Goal: Information Seeking & Learning: Learn about a topic

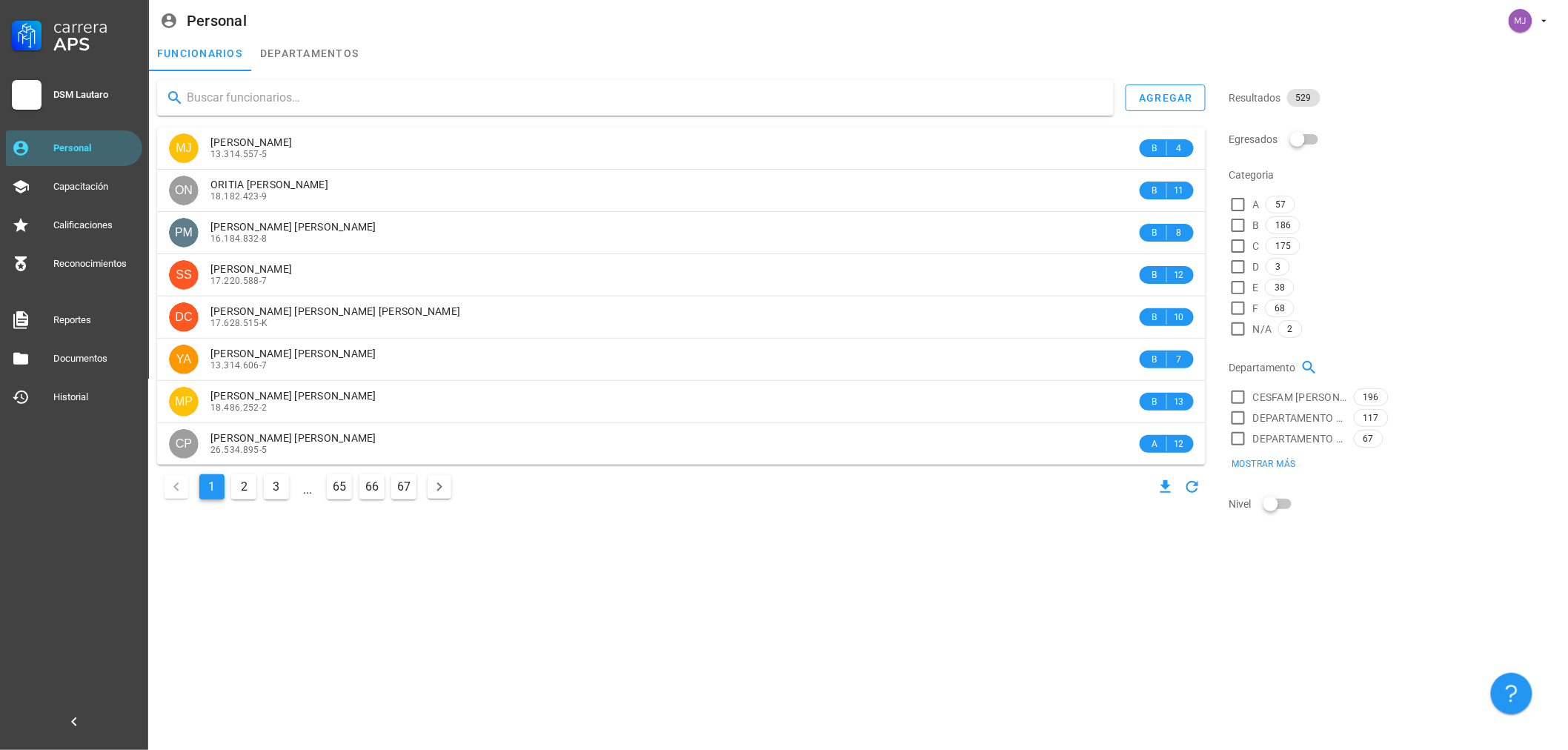
click at [416, 94] on input "text" at bounding box center [644, 98] width 915 height 24
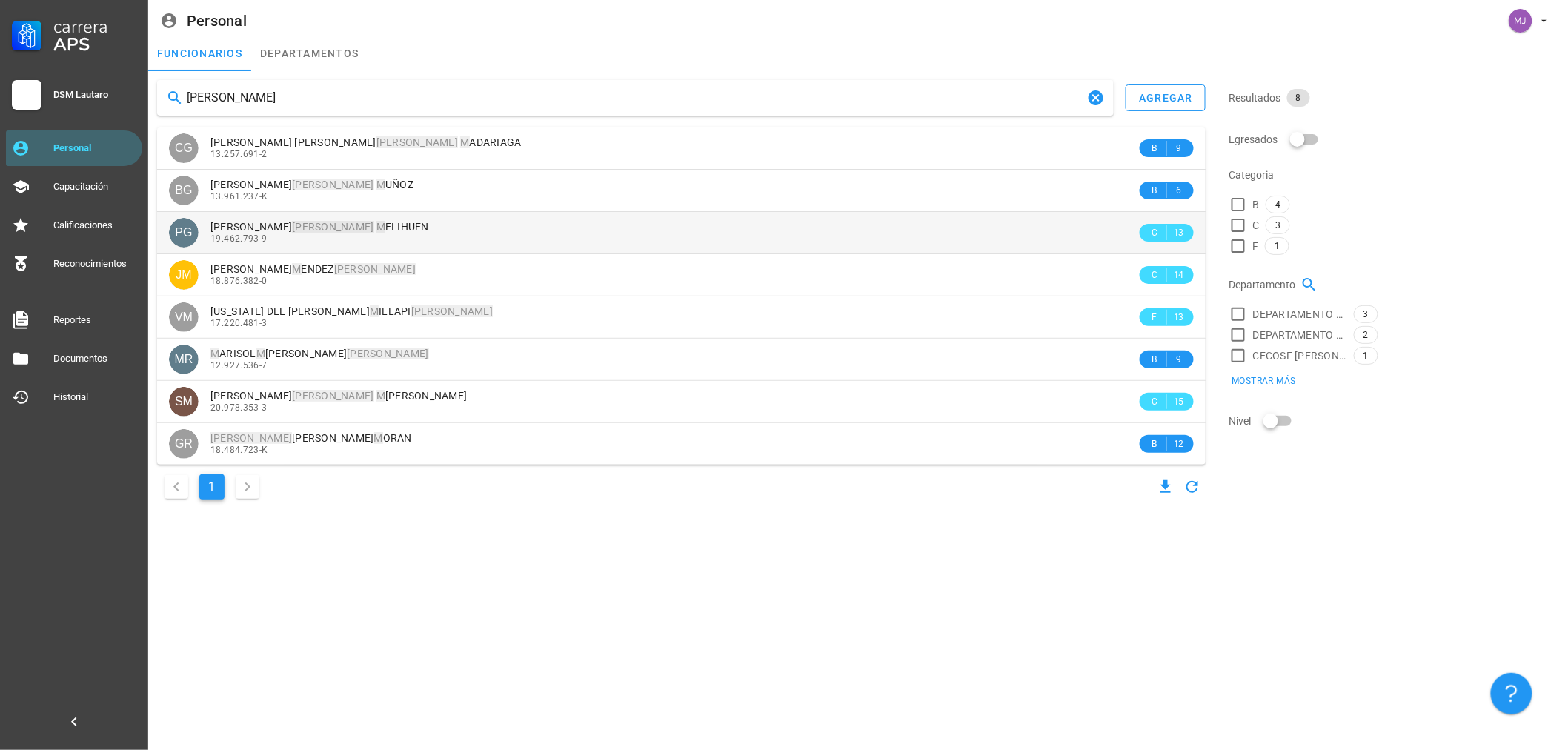
type input "[PERSON_NAME]"
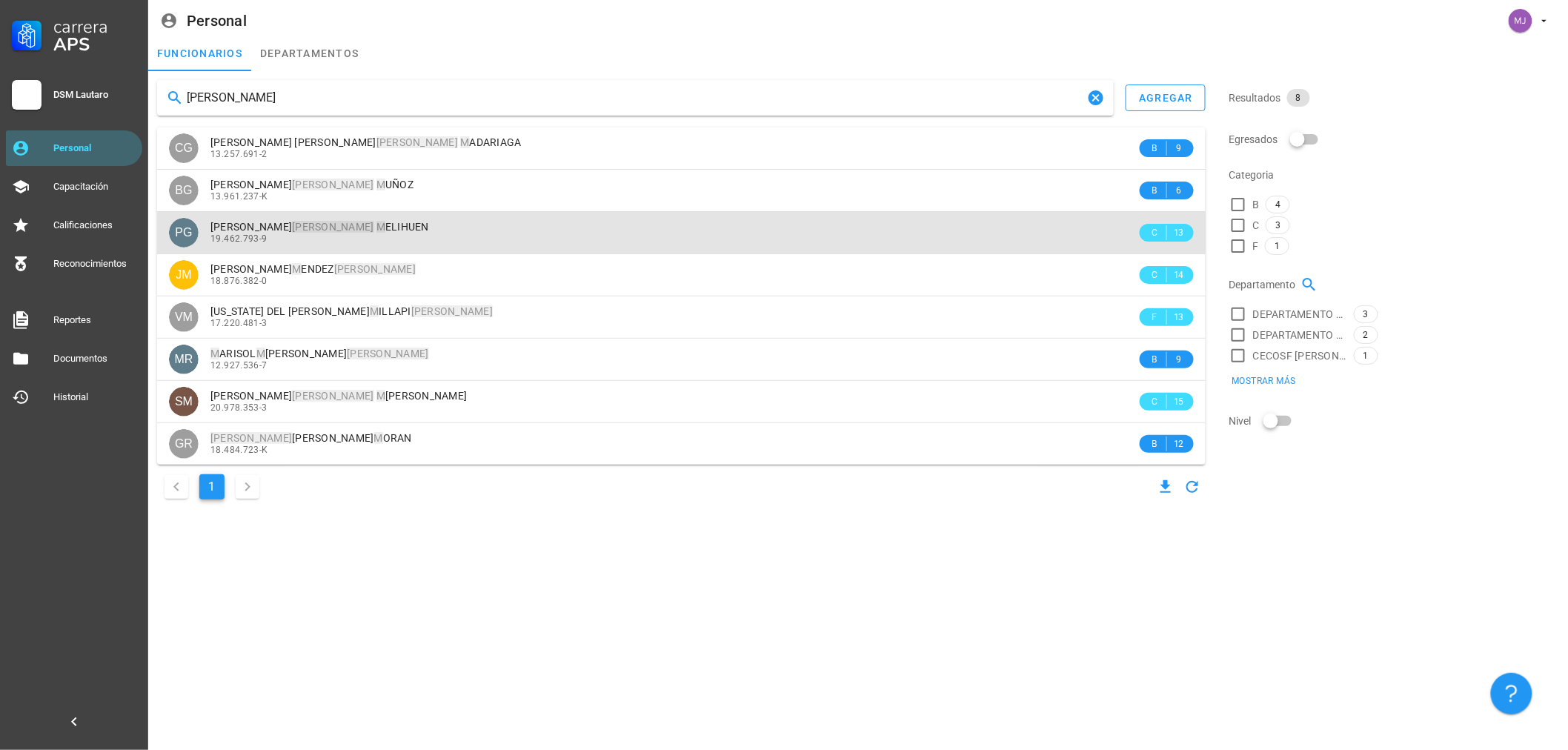
click at [452, 238] on div "19.462.793-9" at bounding box center [674, 238] width 926 height 10
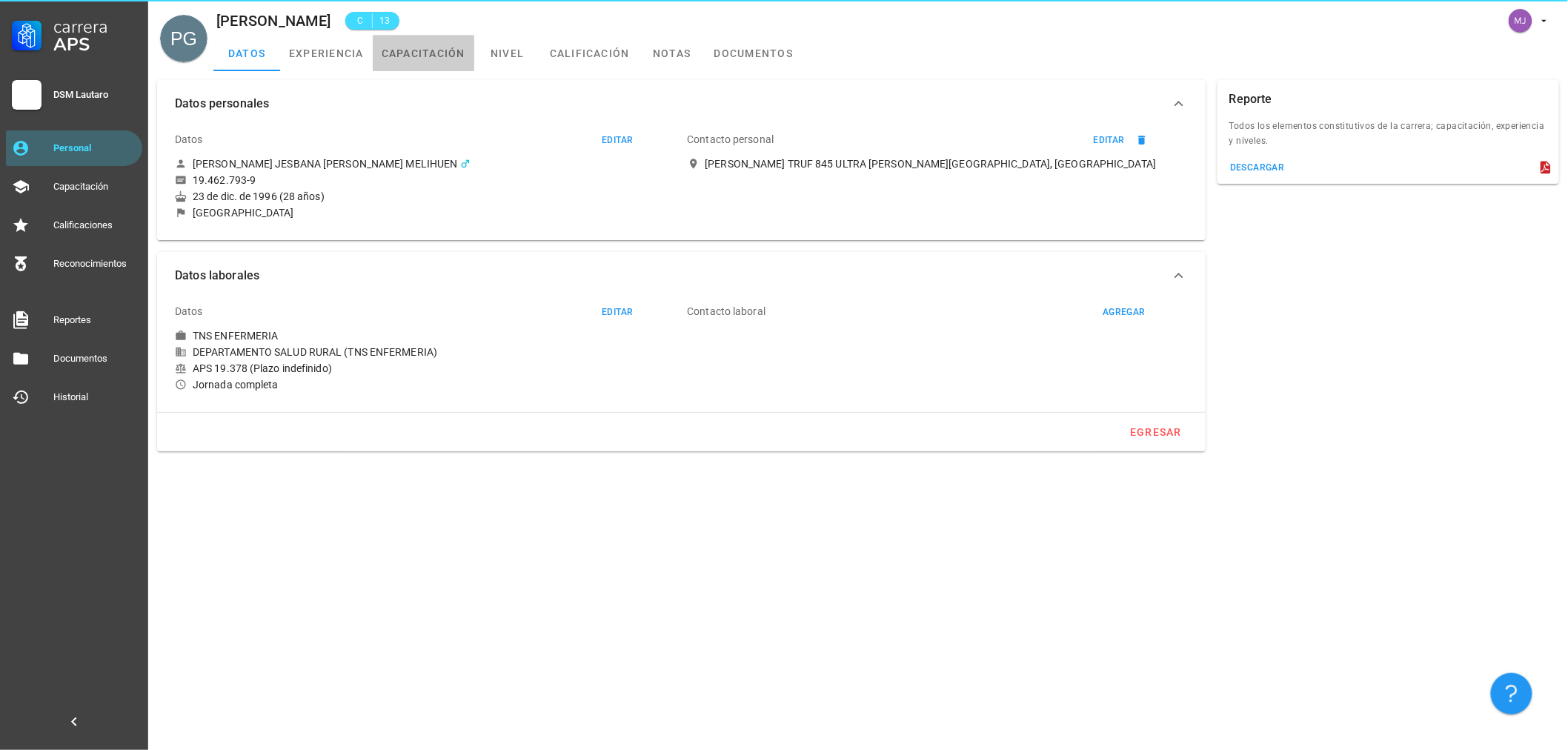
click at [442, 49] on link "capacitación" at bounding box center [424, 53] width 102 height 35
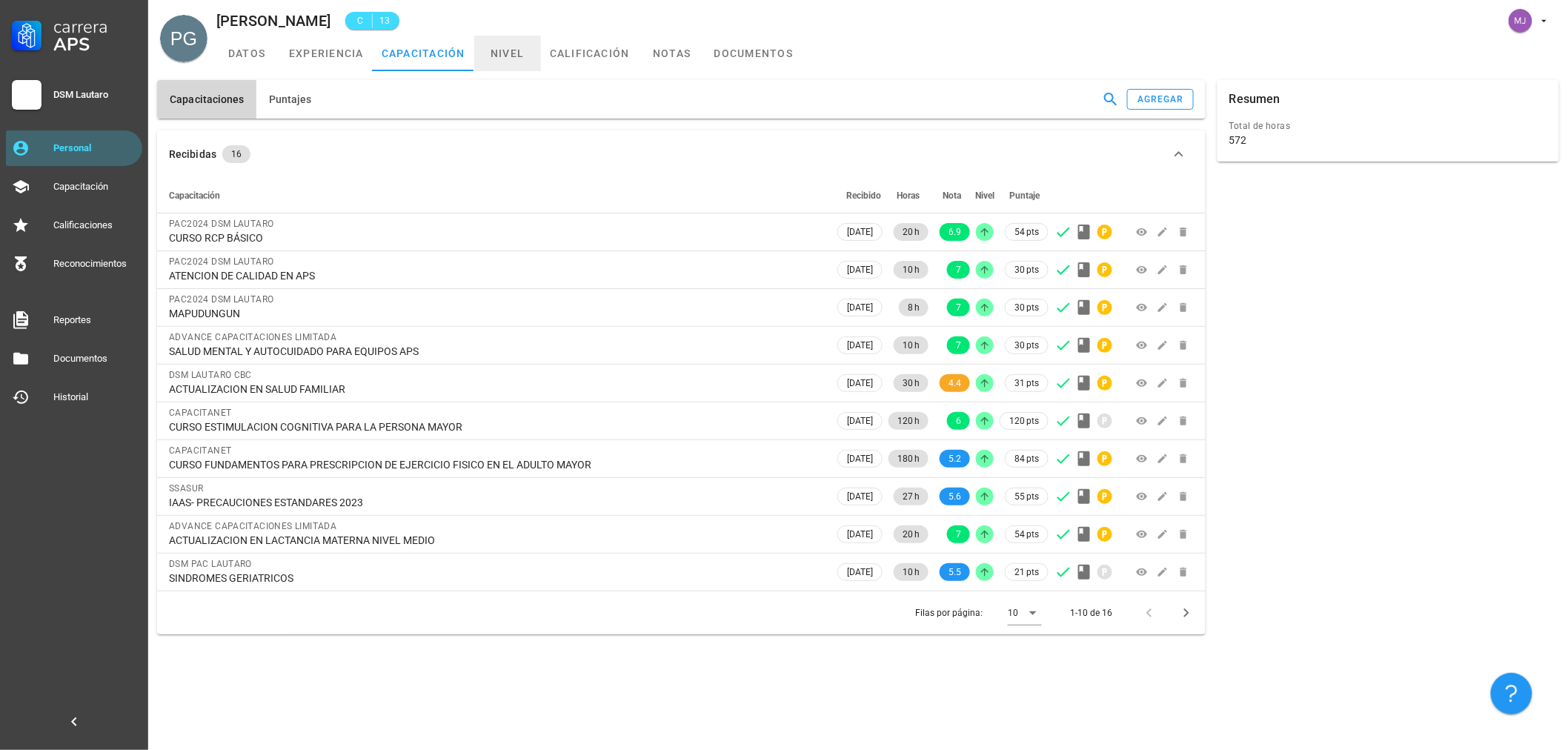
click at [499, 56] on link "nivel" at bounding box center [507, 53] width 67 height 35
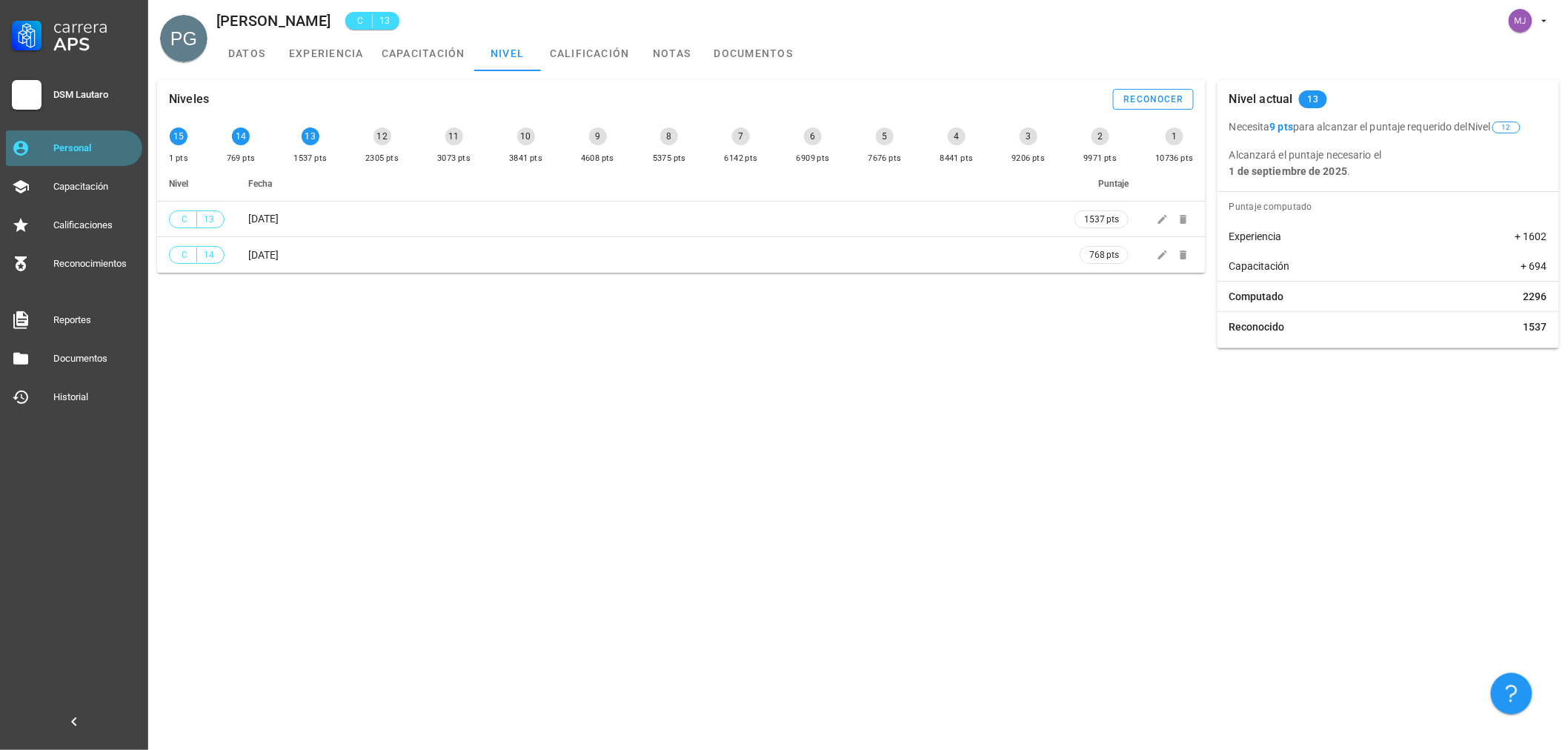
click at [71, 153] on div "Personal" at bounding box center [95, 148] width 83 height 12
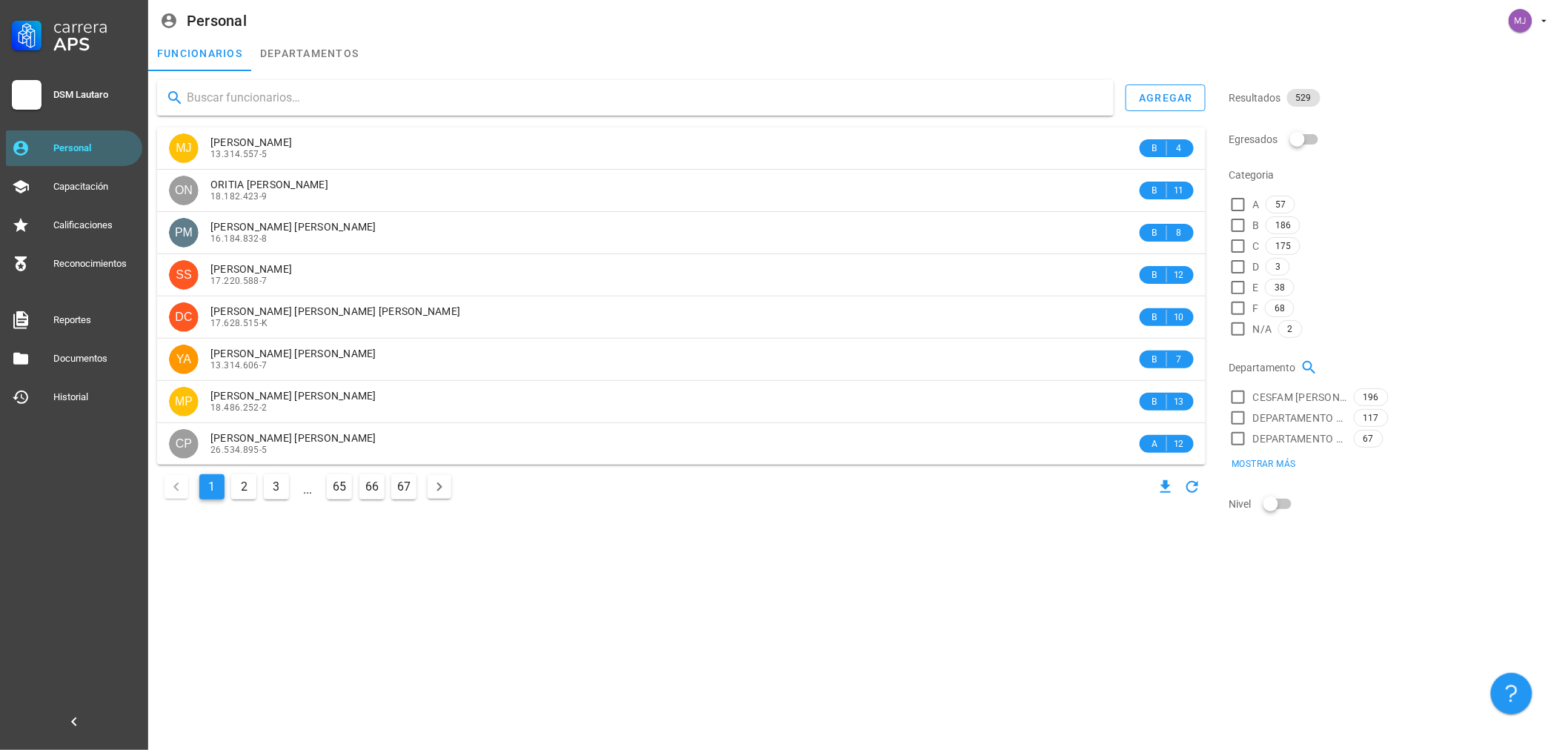
click at [284, 91] on input "text" at bounding box center [644, 98] width 915 height 24
type input "m"
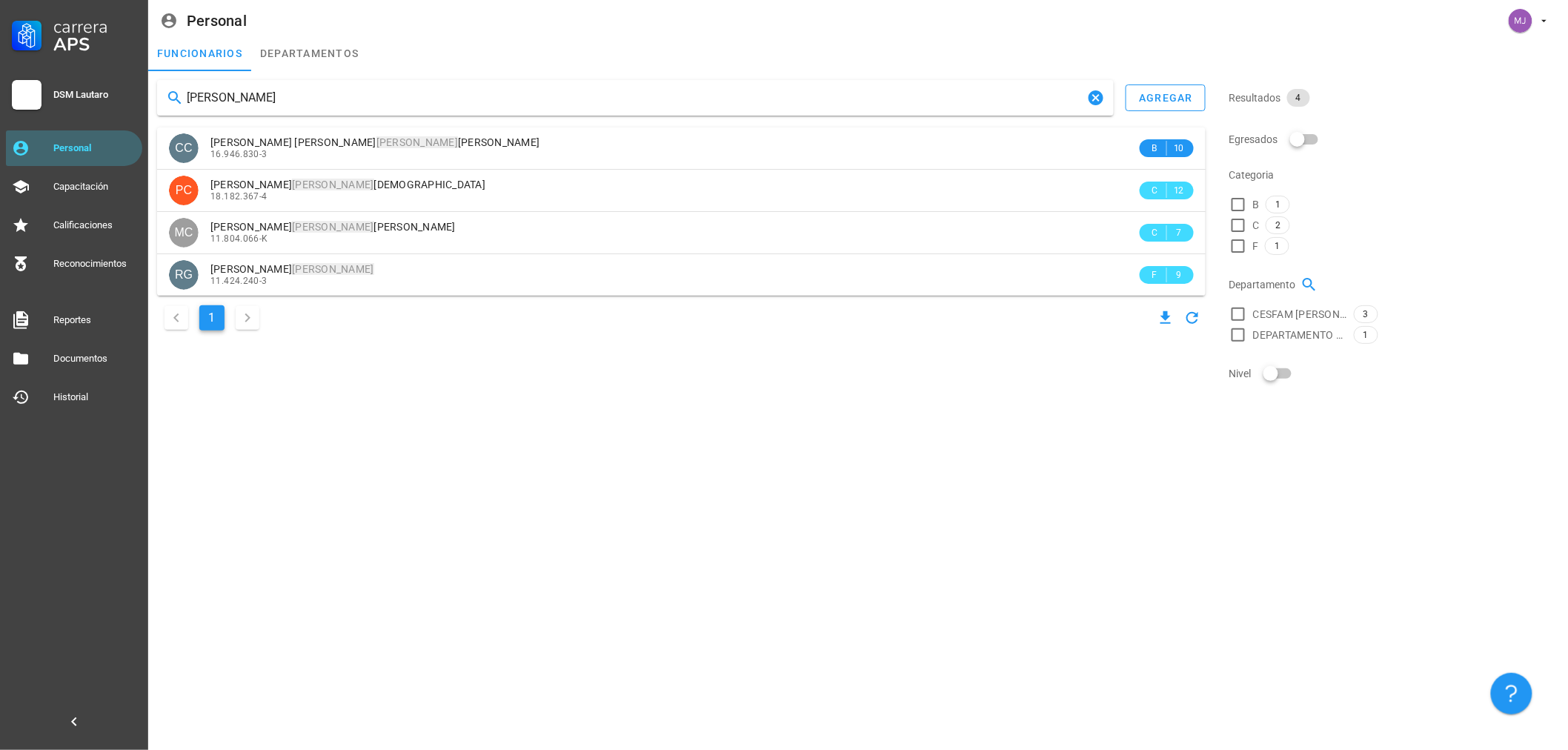
drag, startPoint x: 284, startPoint y: 100, endPoint x: 0, endPoint y: 102, distance: 284.0
click at [0, 102] on div "Carrera APS DSM Lautaro Personal Capacitación Calificaciones Reconocimientos Re…" at bounding box center [784, 375] width 1568 height 750
type input "[PERSON_NAME]"
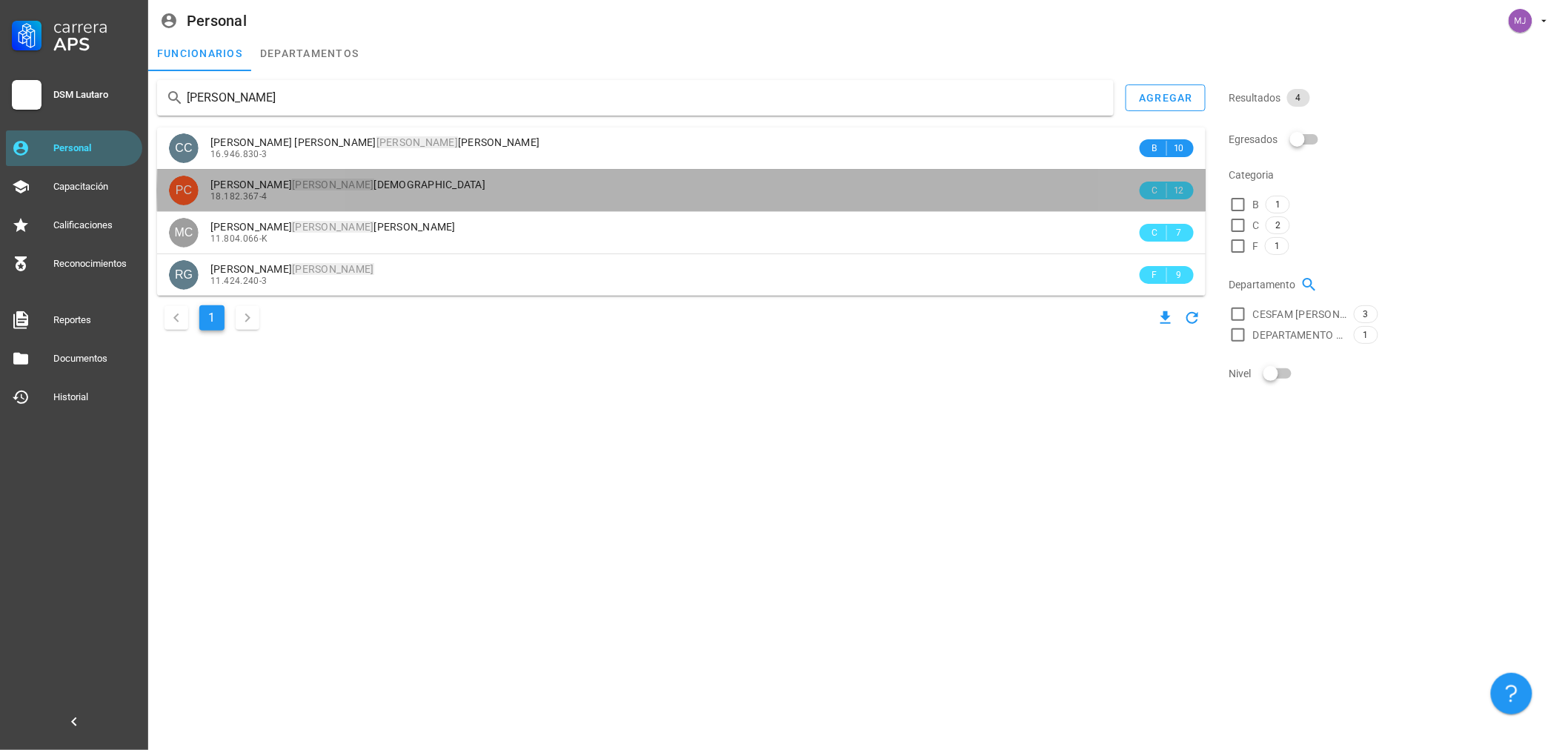
click at [397, 186] on div "[PERSON_NAME] [PERSON_NAME]" at bounding box center [674, 185] width 926 height 13
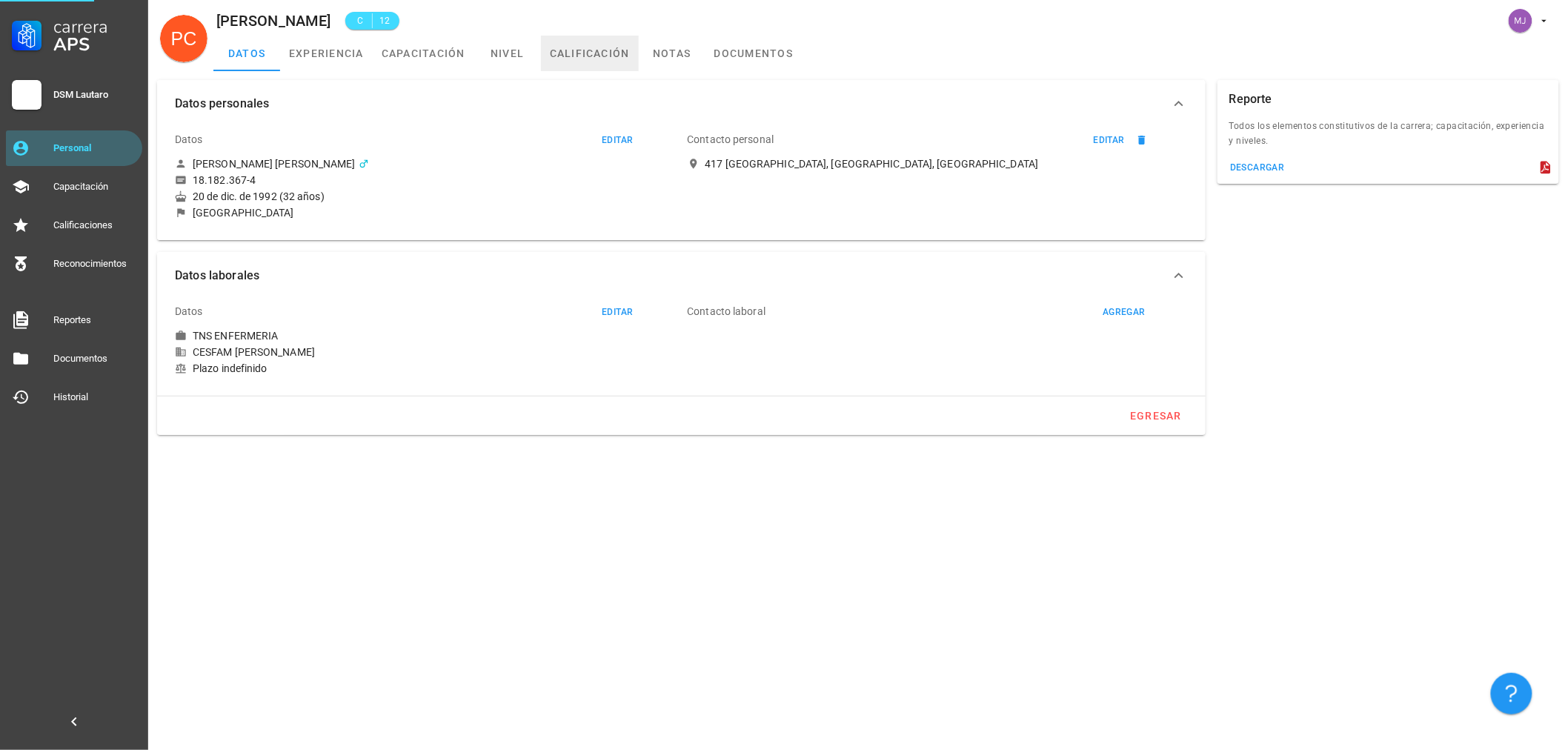
click at [543, 38] on link "calificación" at bounding box center [589, 53] width 98 height 35
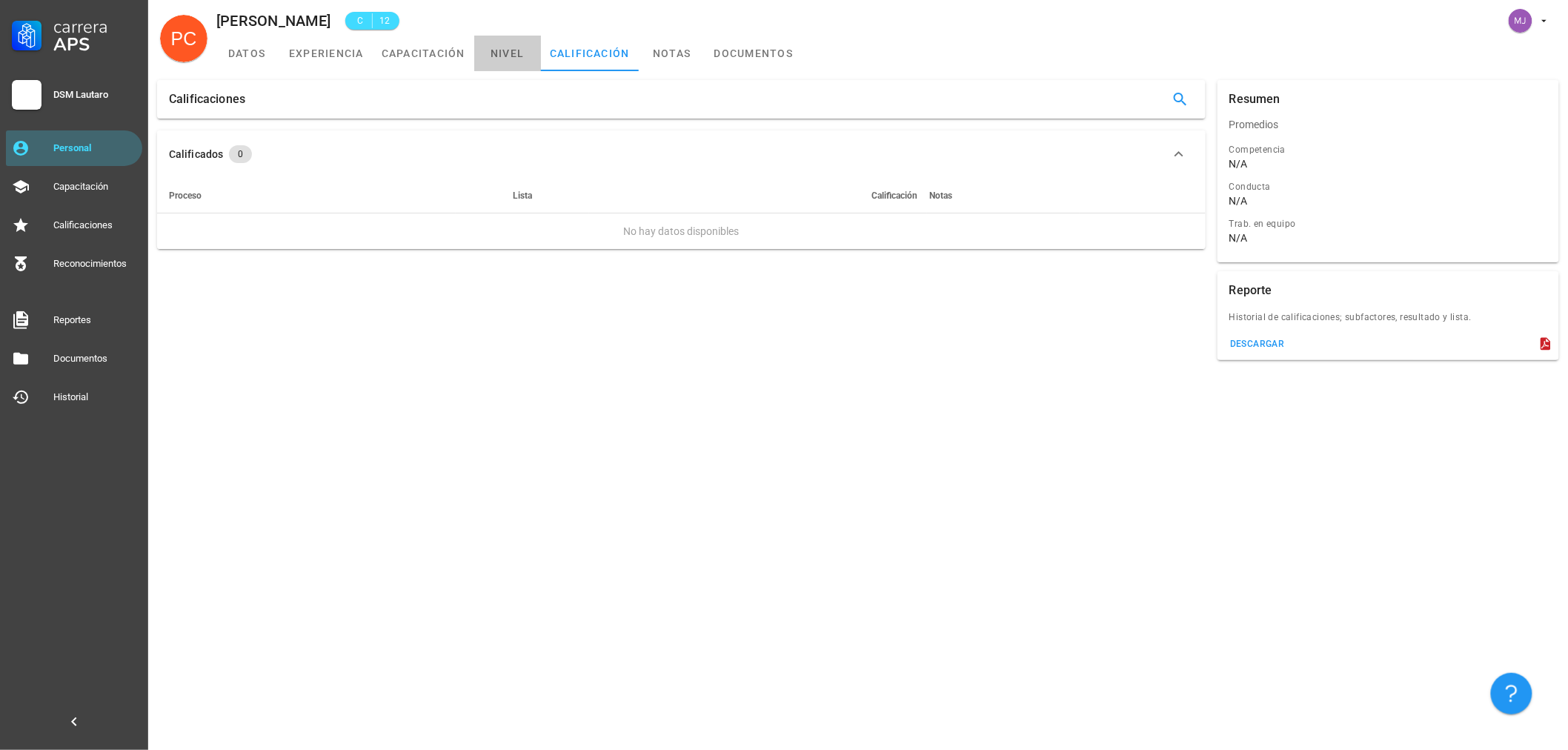
click at [476, 49] on link "nivel" at bounding box center [507, 53] width 67 height 35
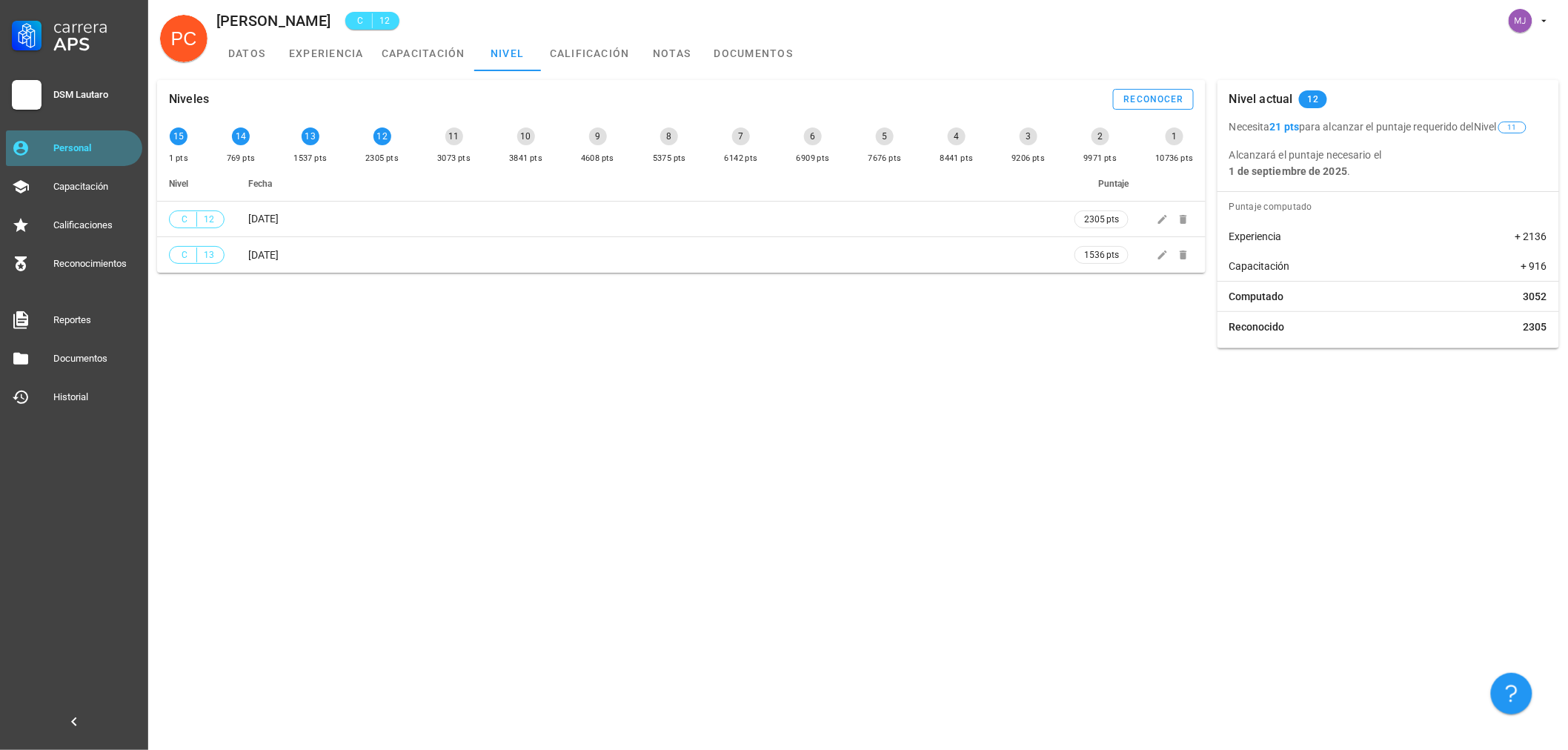
click at [110, 149] on div "Personal" at bounding box center [95, 148] width 83 height 12
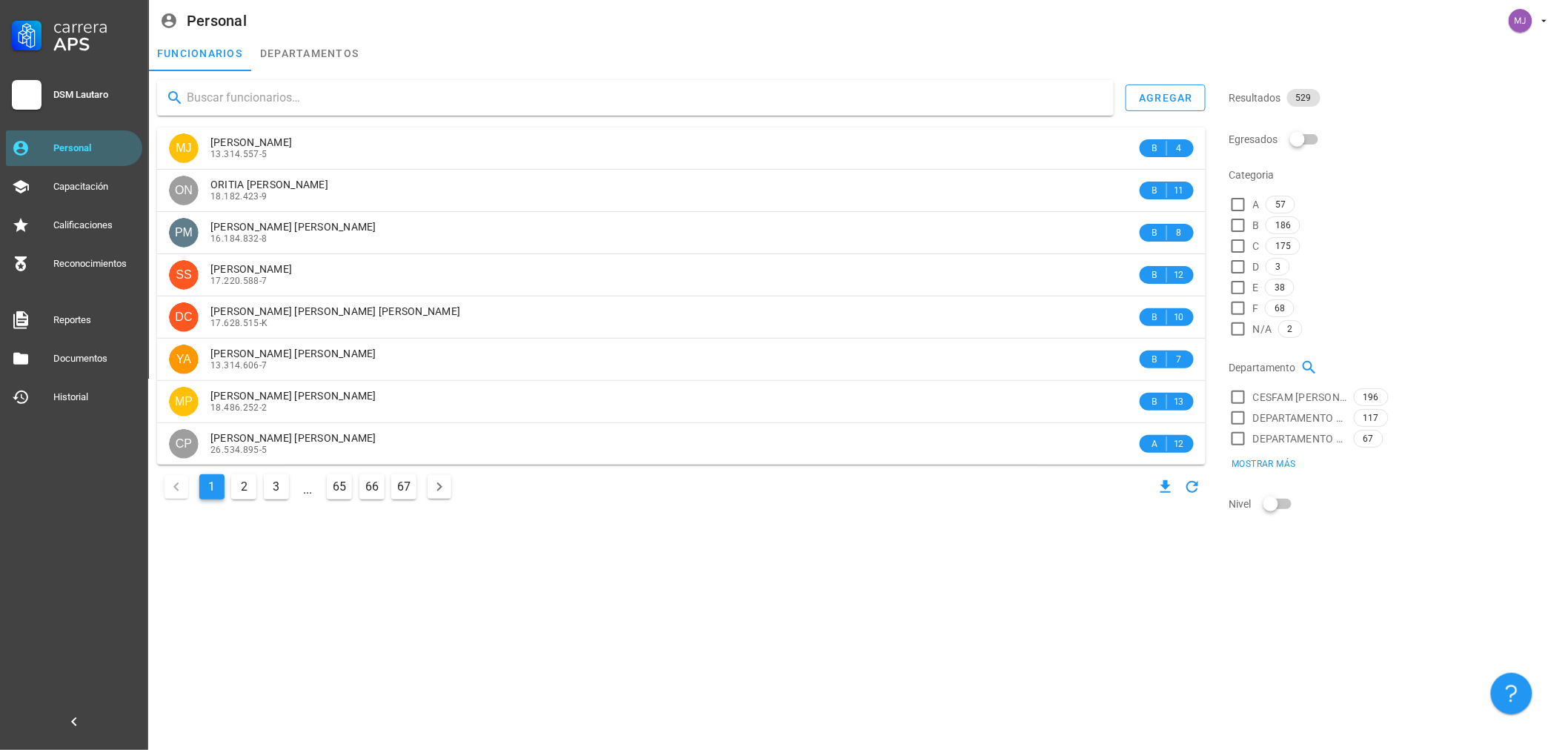
click at [190, 103] on input "text" at bounding box center [644, 98] width 915 height 24
click at [208, 101] on input "text" at bounding box center [644, 98] width 915 height 24
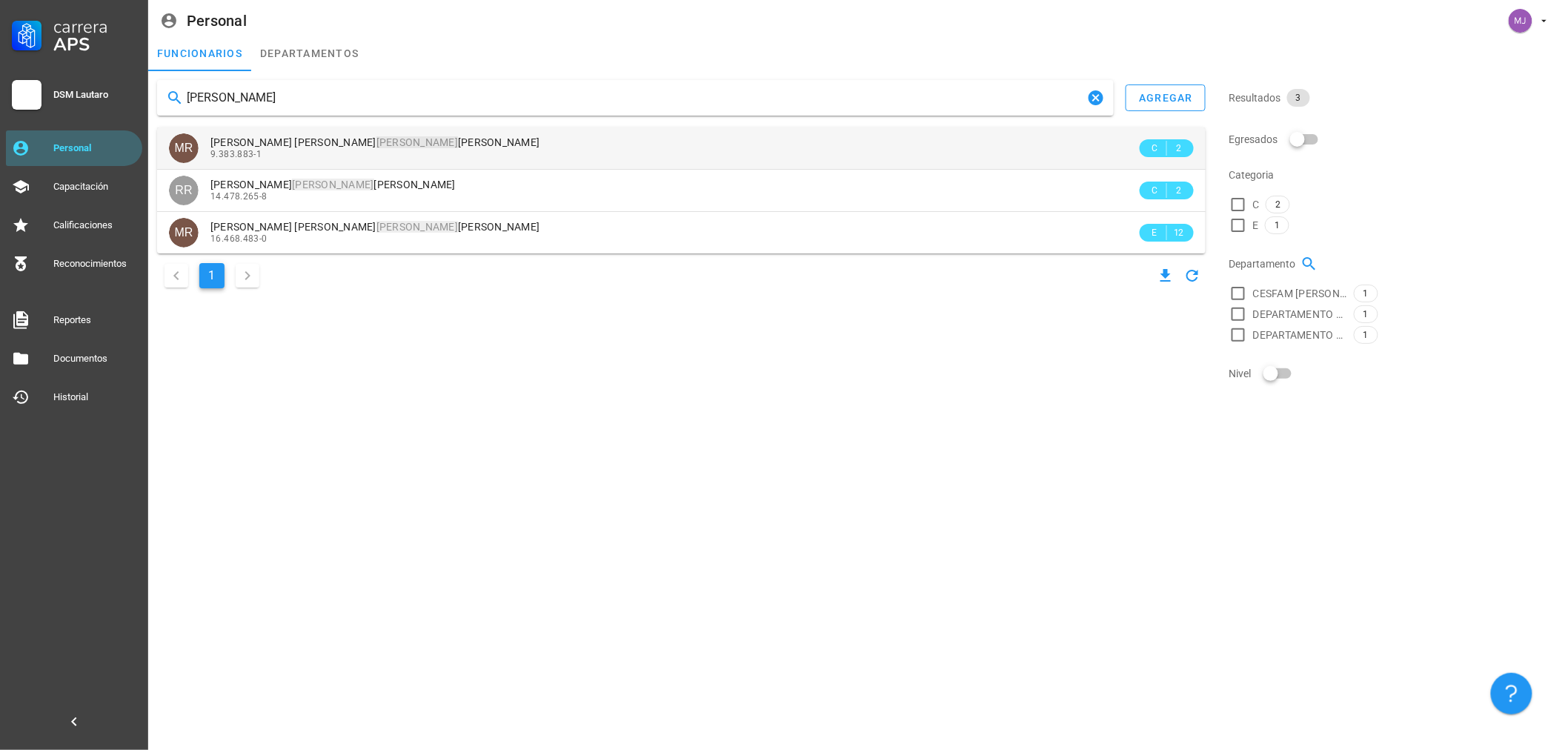
type input "[PERSON_NAME]"
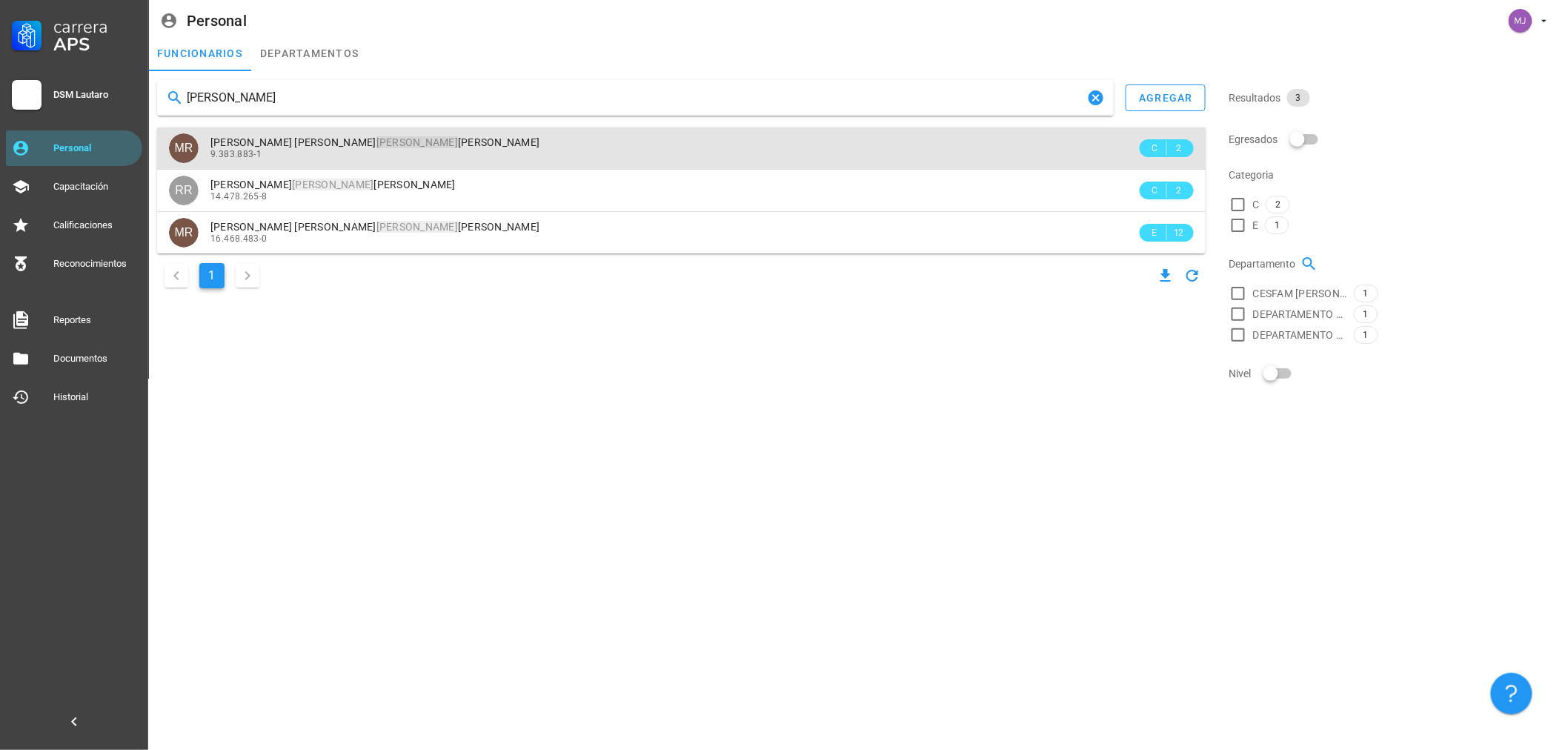
click at [348, 158] on div "9.383.883-1" at bounding box center [674, 154] width 926 height 10
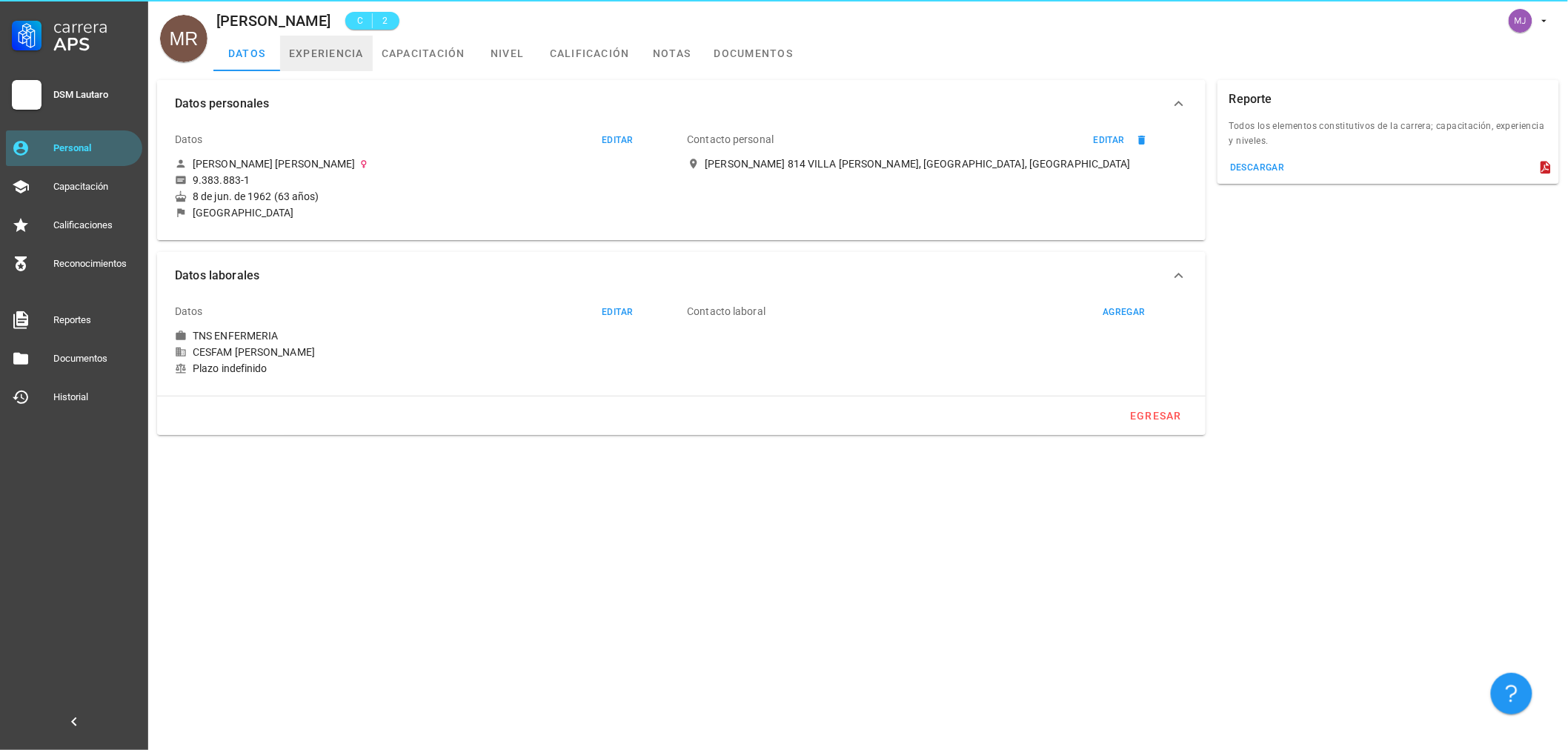
click at [346, 53] on link "experiencia" at bounding box center [326, 53] width 92 height 35
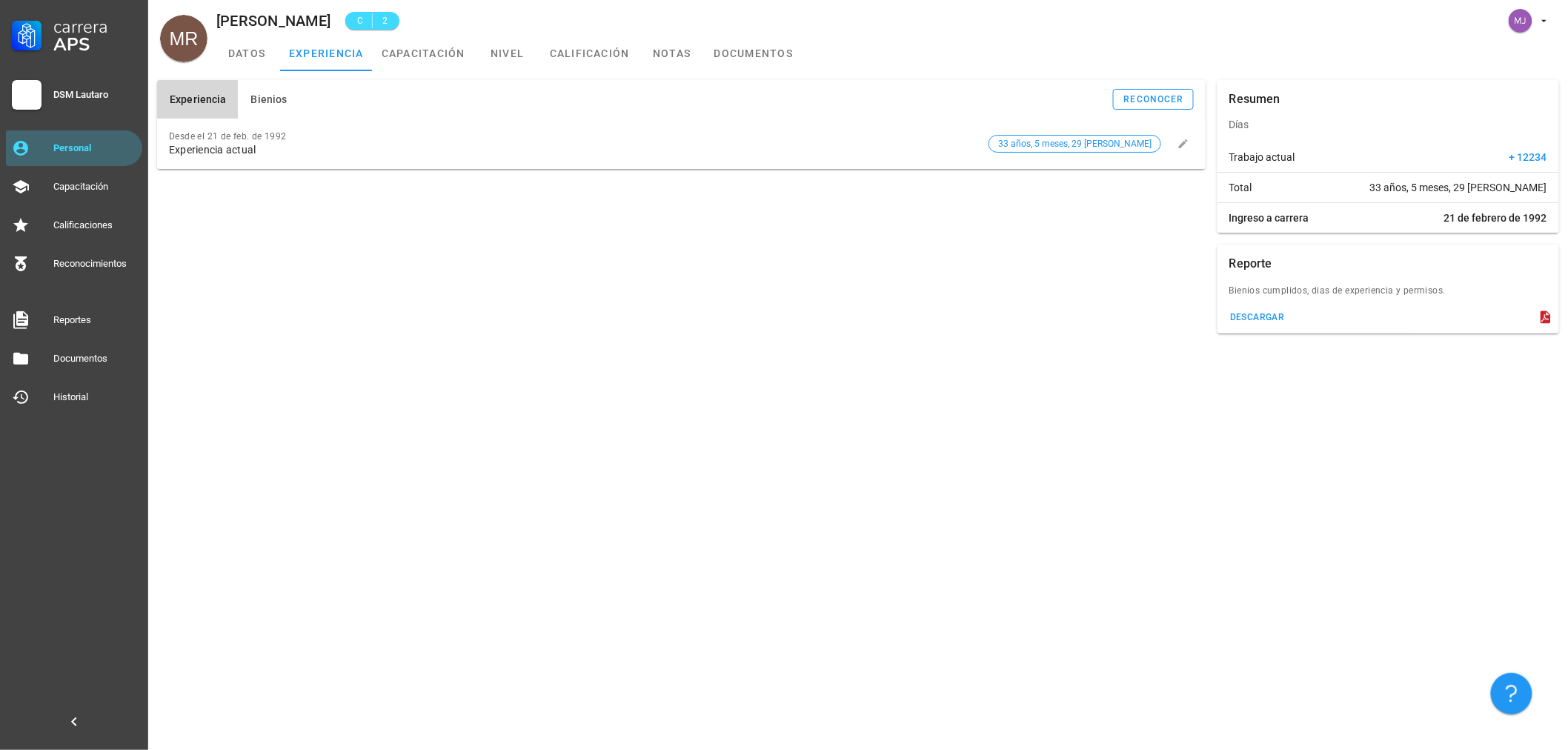
click at [1488, 213] on span "21 de febrero de 1992" at bounding box center [1495, 218] width 103 height 15
click at [241, 101] on button "Bienios" at bounding box center [269, 99] width 61 height 38
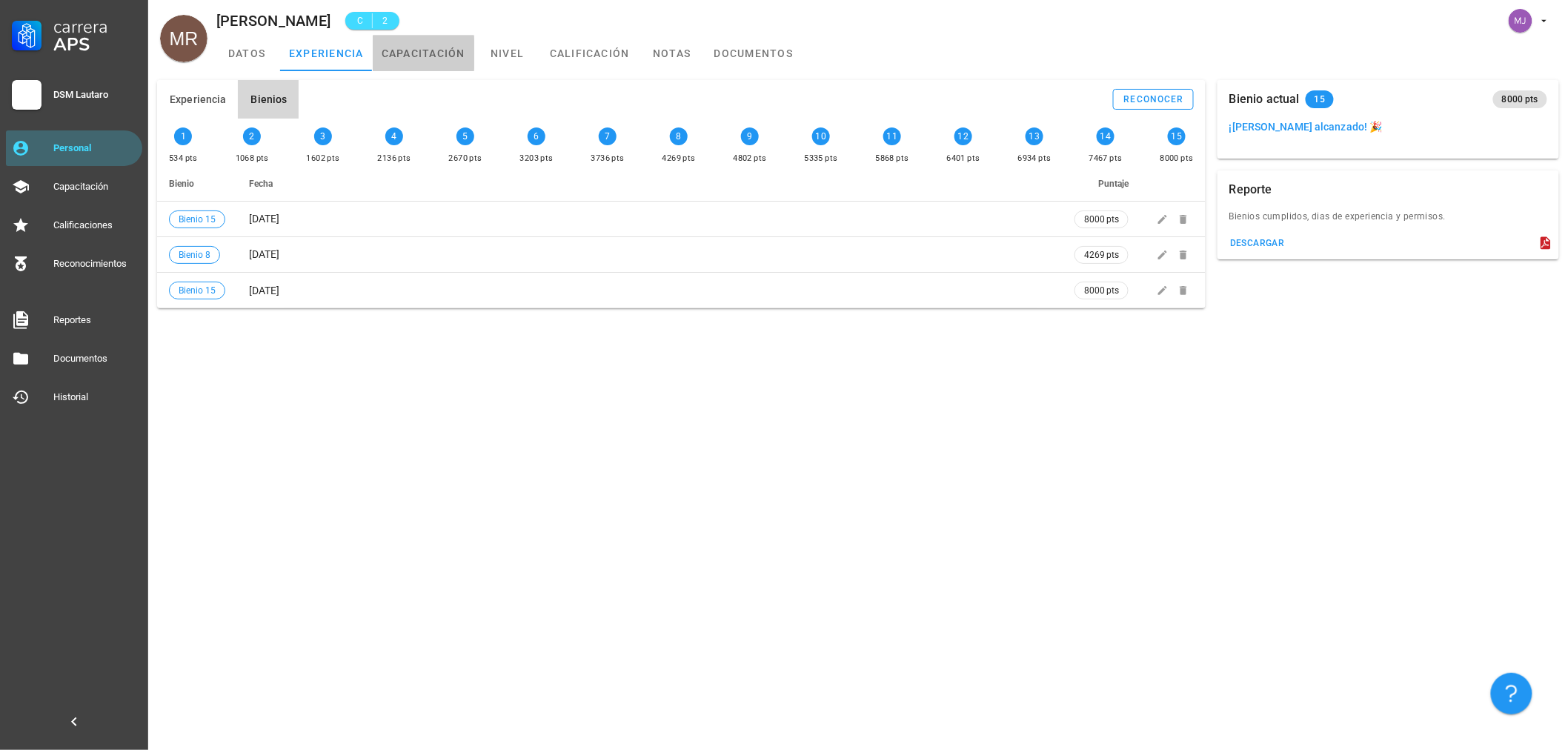
click at [417, 57] on link "capacitación" at bounding box center [424, 53] width 102 height 35
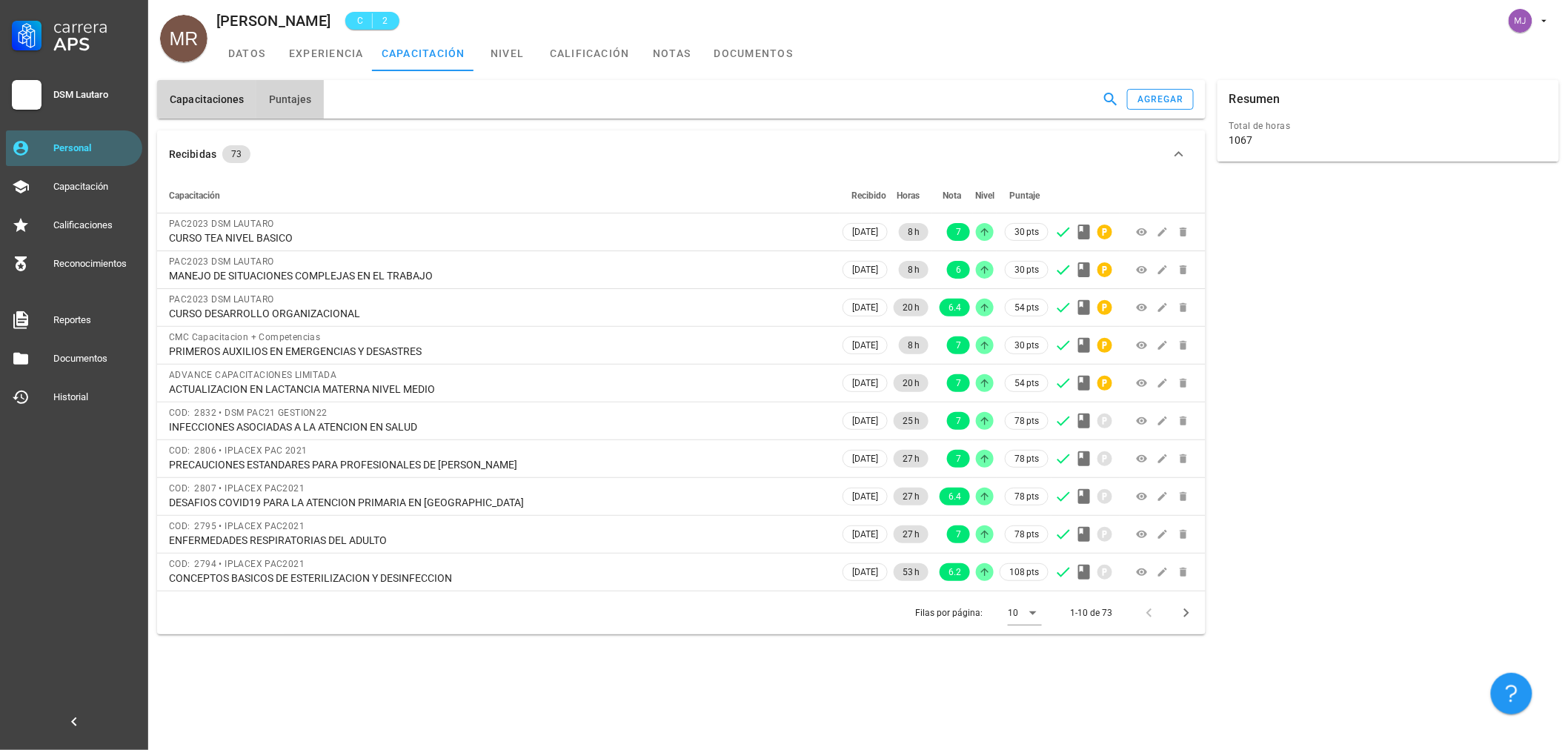
click at [299, 102] on span "Puntajes" at bounding box center [290, 99] width 44 height 12
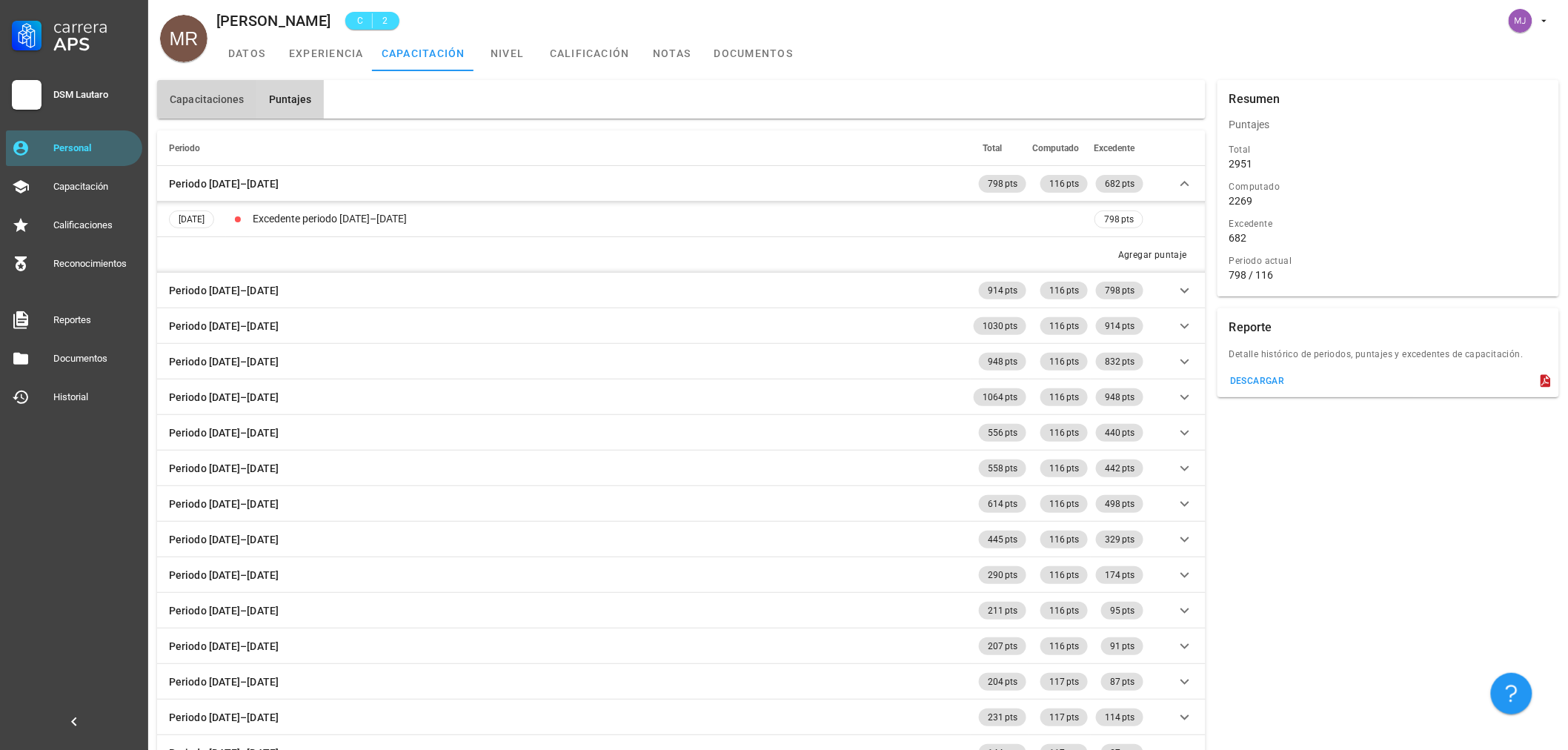
click at [219, 105] on span "Capacitaciones" at bounding box center [207, 99] width 75 height 12
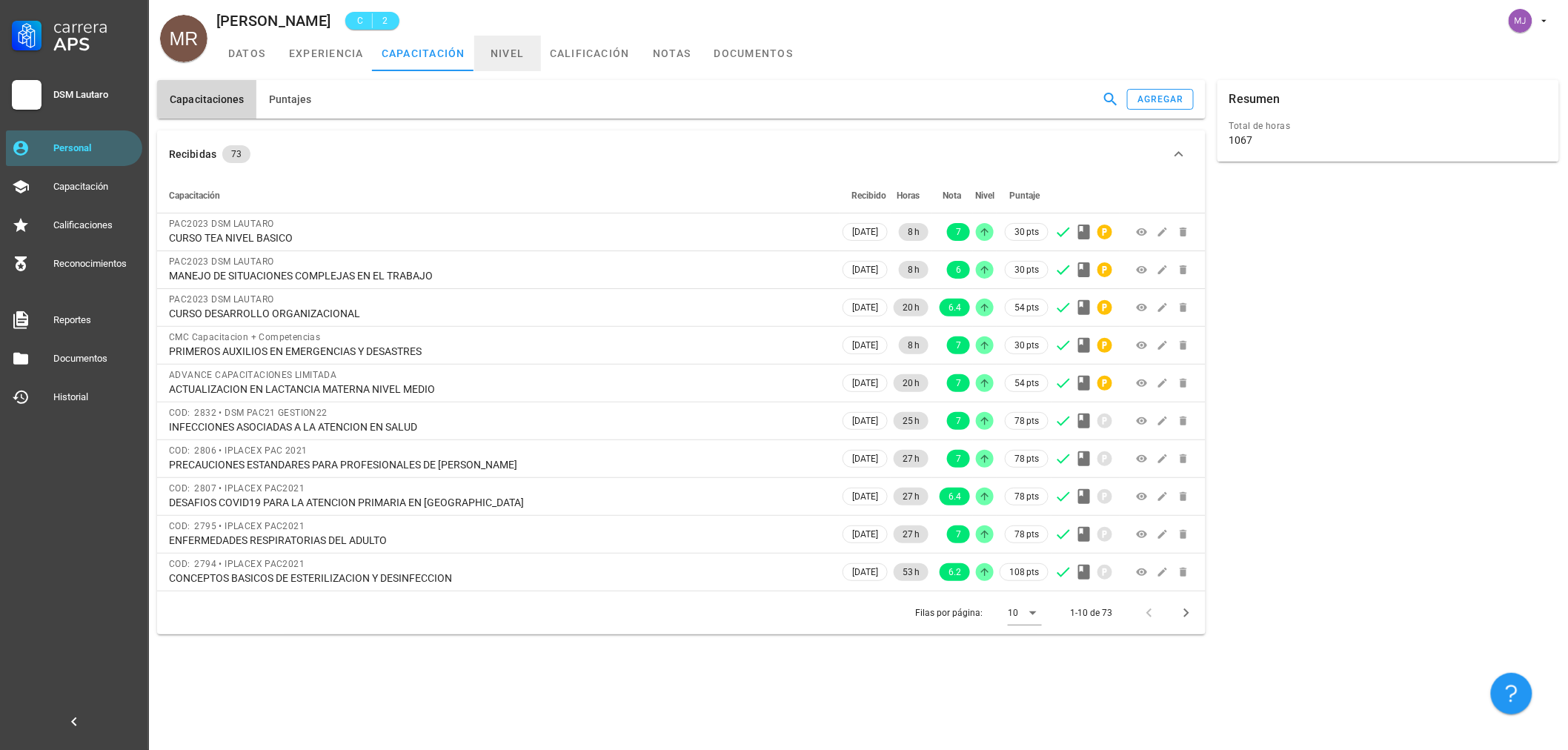
click at [523, 60] on link "nivel" at bounding box center [507, 53] width 67 height 35
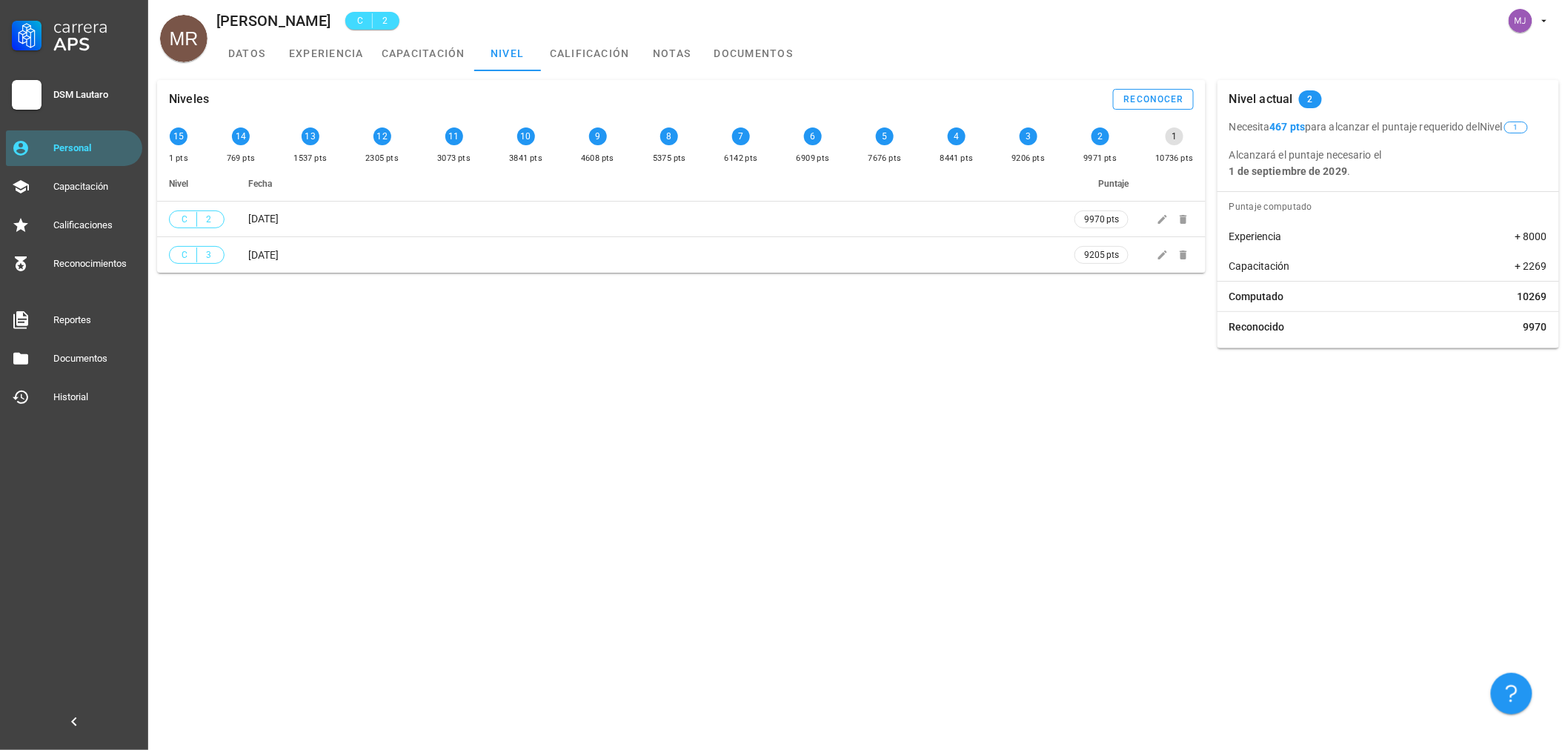
click at [1331, 168] on b "1 de septiembre de 2029" at bounding box center [1288, 171] width 118 height 12
click at [1407, 166] on p "Alcanzará el puntaje necesario el 1 de septiembre de 2029 ." at bounding box center [1389, 163] width 318 height 33
click at [386, 56] on link "capacitación" at bounding box center [424, 53] width 102 height 35
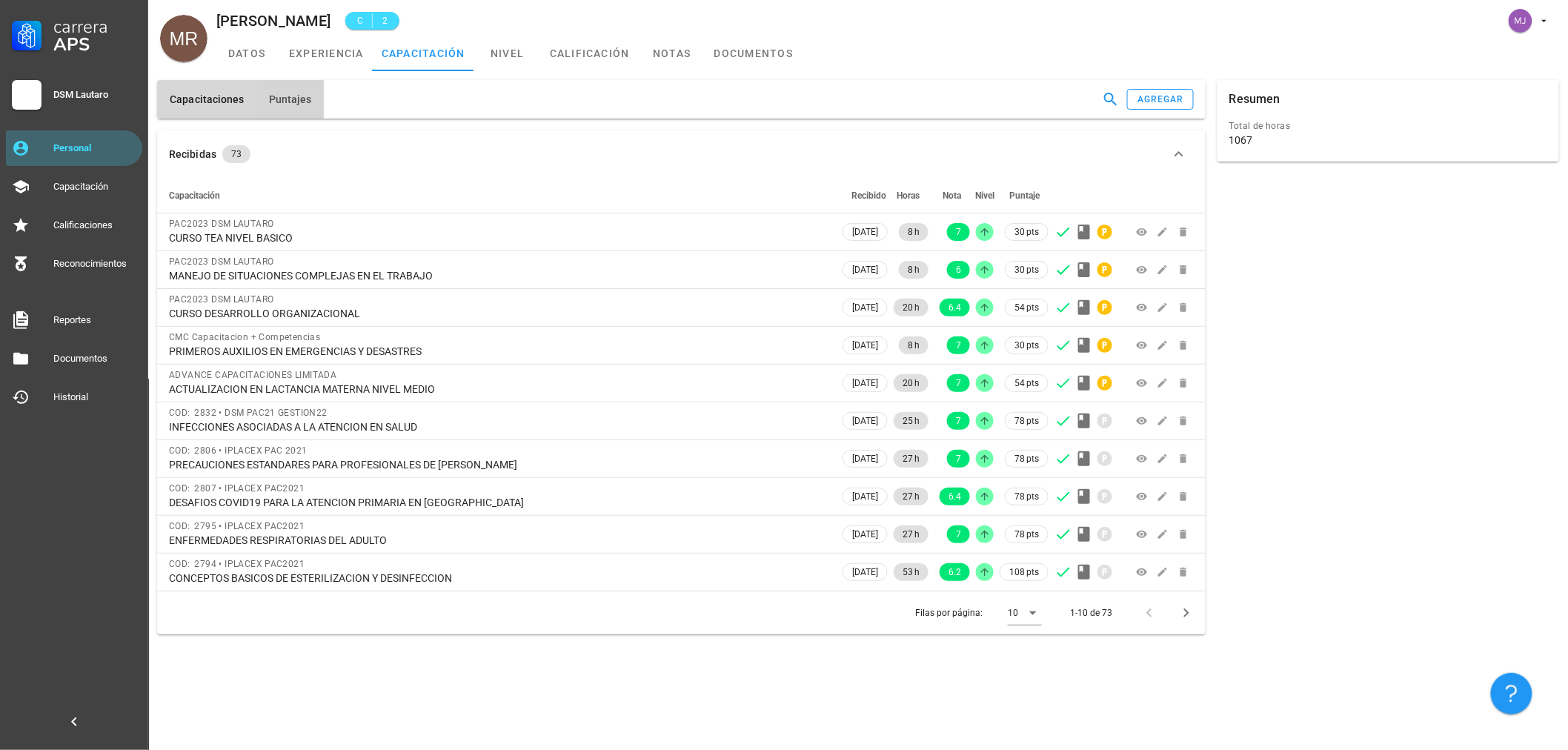
click at [290, 88] on button "Puntajes" at bounding box center [290, 99] width 67 height 38
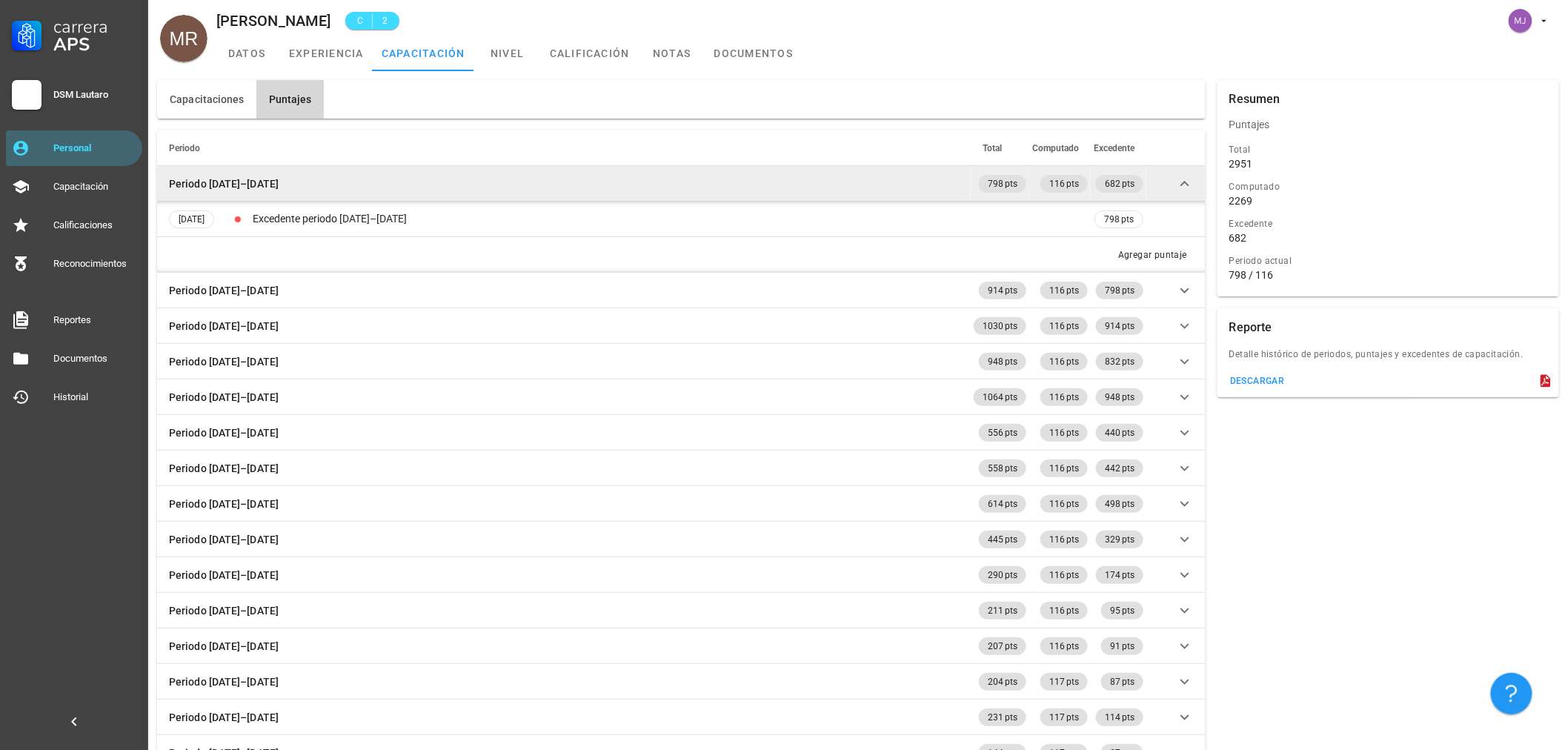
click at [1174, 189] on td at bounding box center [1176, 183] width 60 height 35
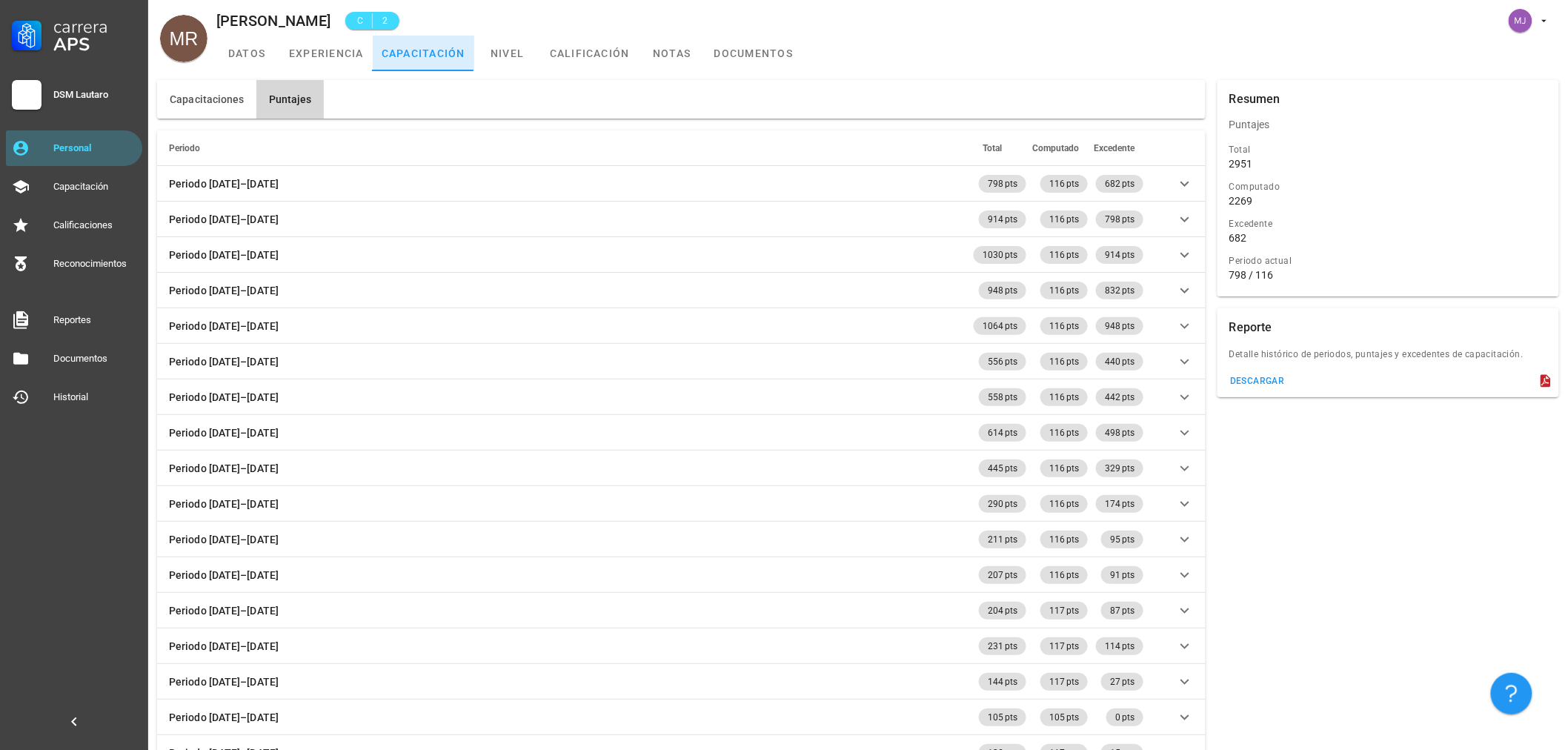
click at [422, 53] on link "capacitación" at bounding box center [424, 53] width 102 height 35
click at [504, 41] on link "nivel" at bounding box center [507, 53] width 67 height 35
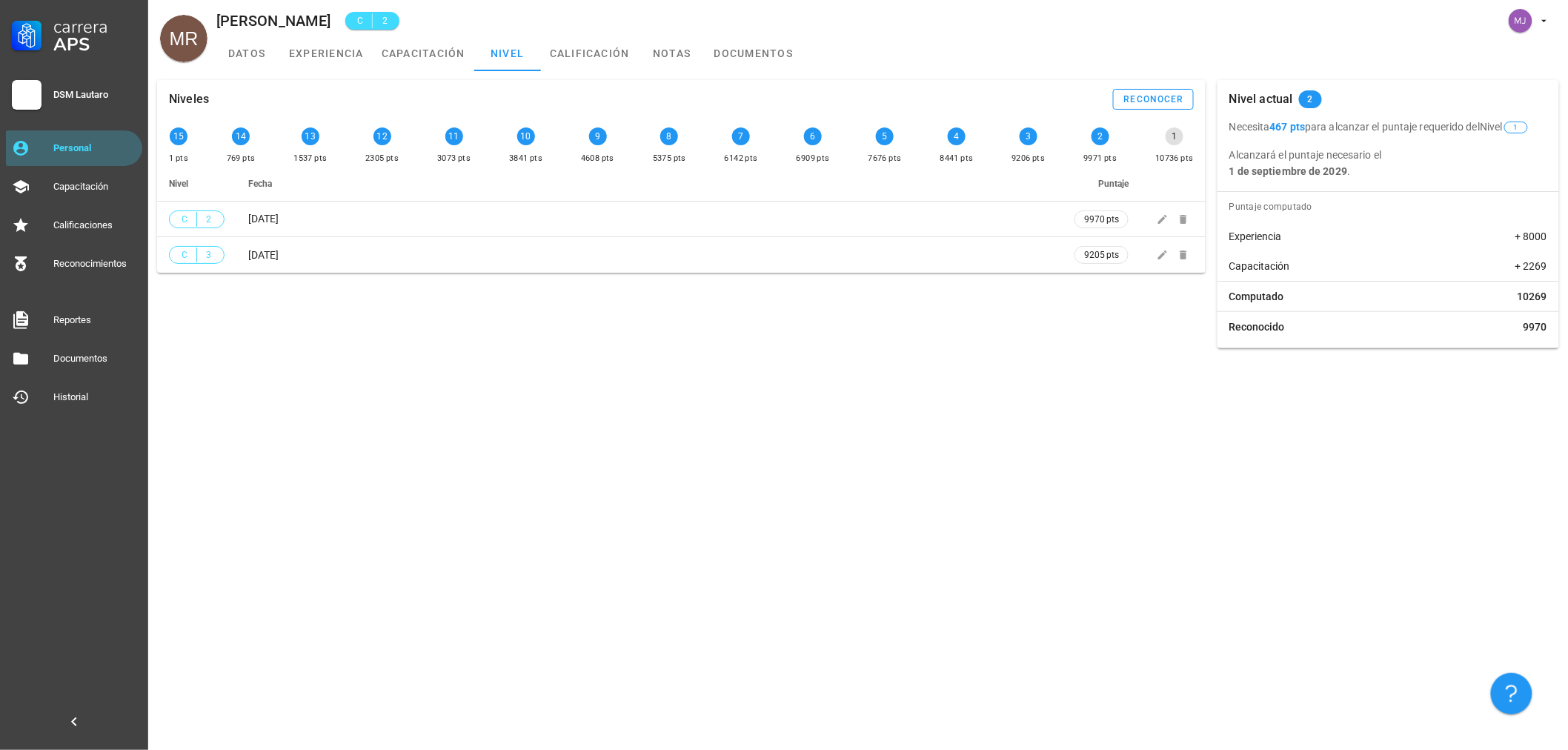
click at [1360, 175] on p "Alcanzará el puntaje necesario el 1 de septiembre de 2029 ." at bounding box center [1389, 163] width 318 height 33
click at [1351, 139] on div "Necesita 467 pts para alcanzar el puntaje requerido del Nivel 1 Alcanzará el pu…" at bounding box center [1389, 149] width 342 height 61
click at [1468, 104] on div "Nivel actual 2" at bounding box center [1389, 99] width 342 height 38
click at [1378, 174] on p "Alcanzará el puntaje necesario el 1 de septiembre de 2029 ." at bounding box center [1389, 163] width 318 height 33
click at [432, 58] on link "capacitación" at bounding box center [424, 53] width 102 height 35
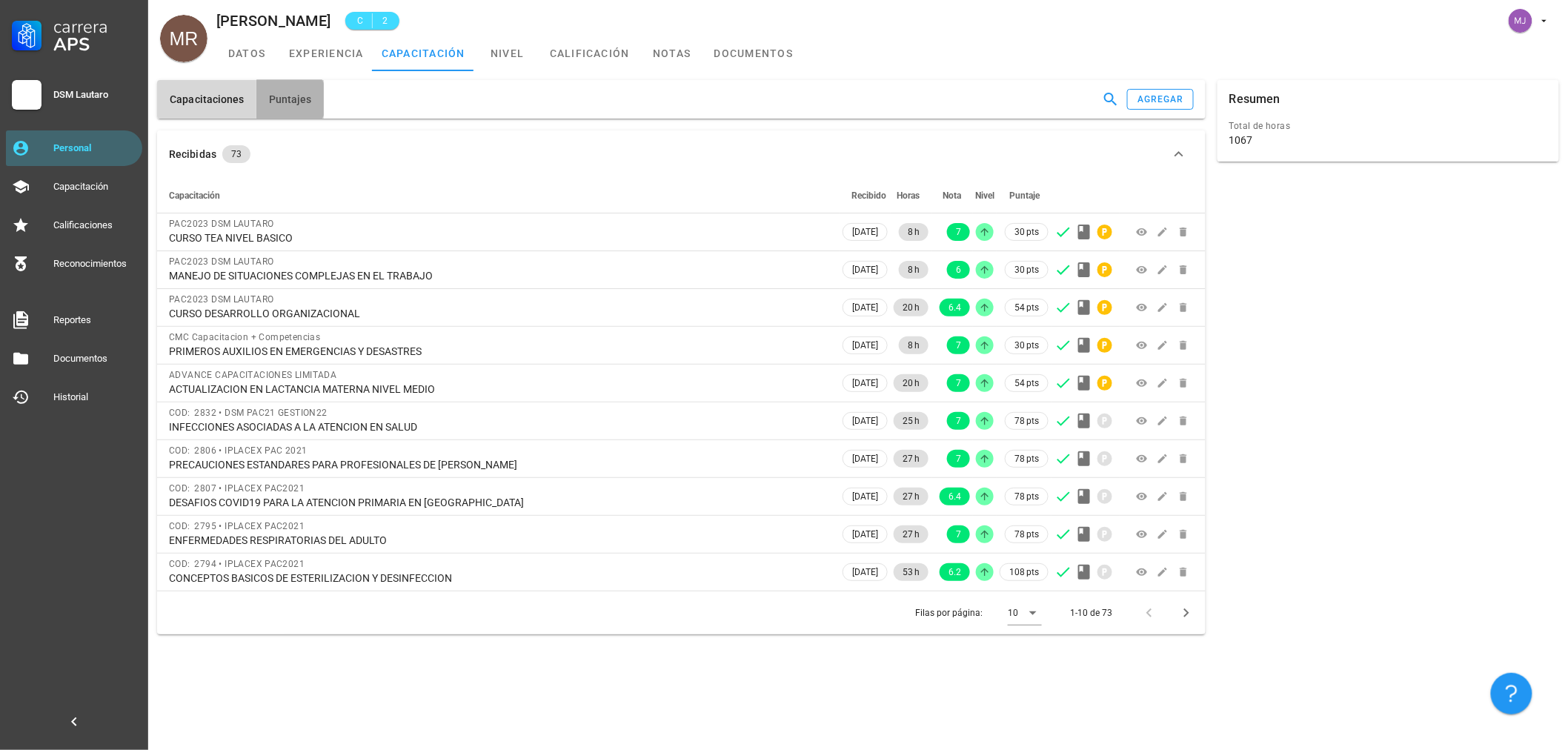
click at [295, 109] on button "Puntajes" at bounding box center [290, 99] width 67 height 38
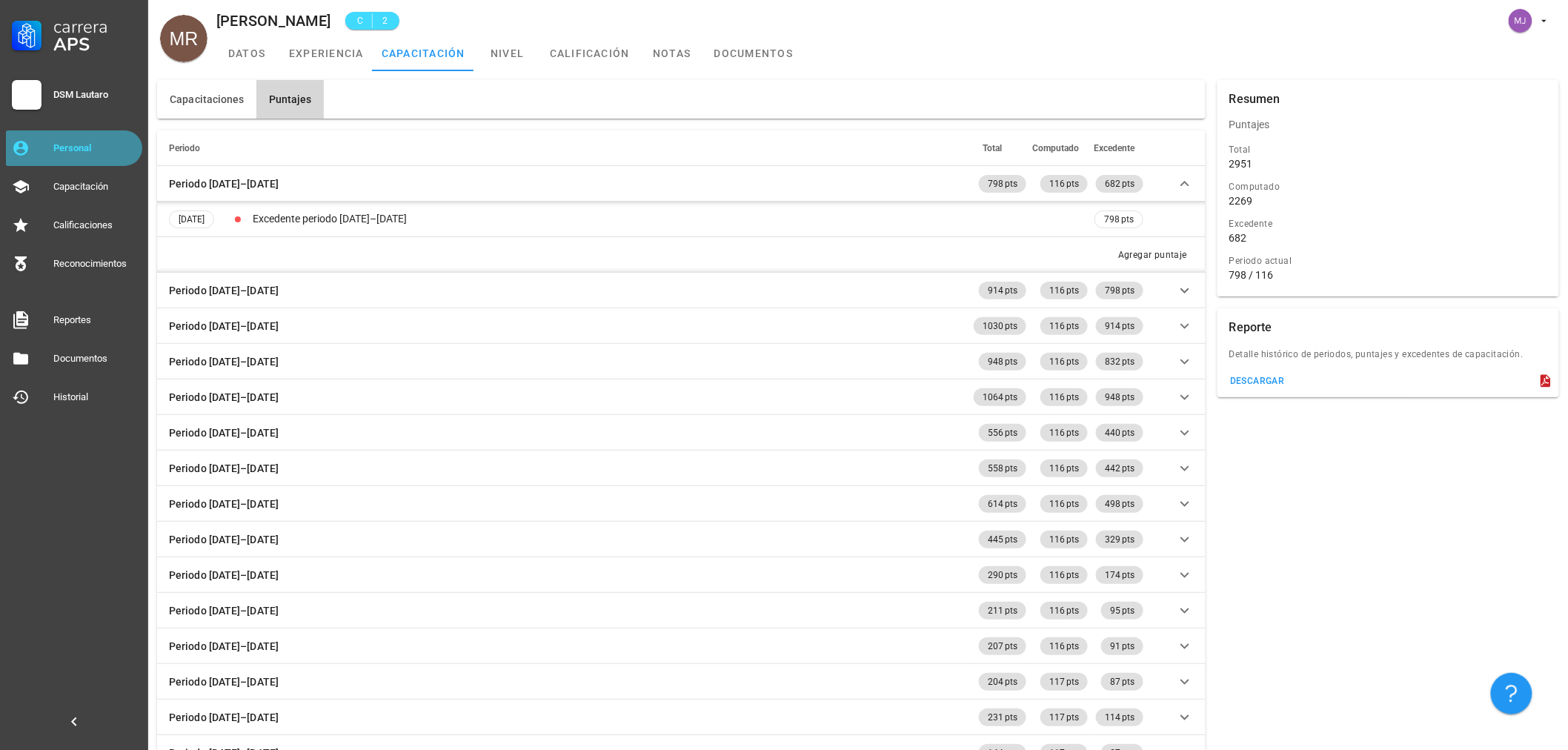
click at [89, 148] on div "Personal" at bounding box center [95, 148] width 83 height 12
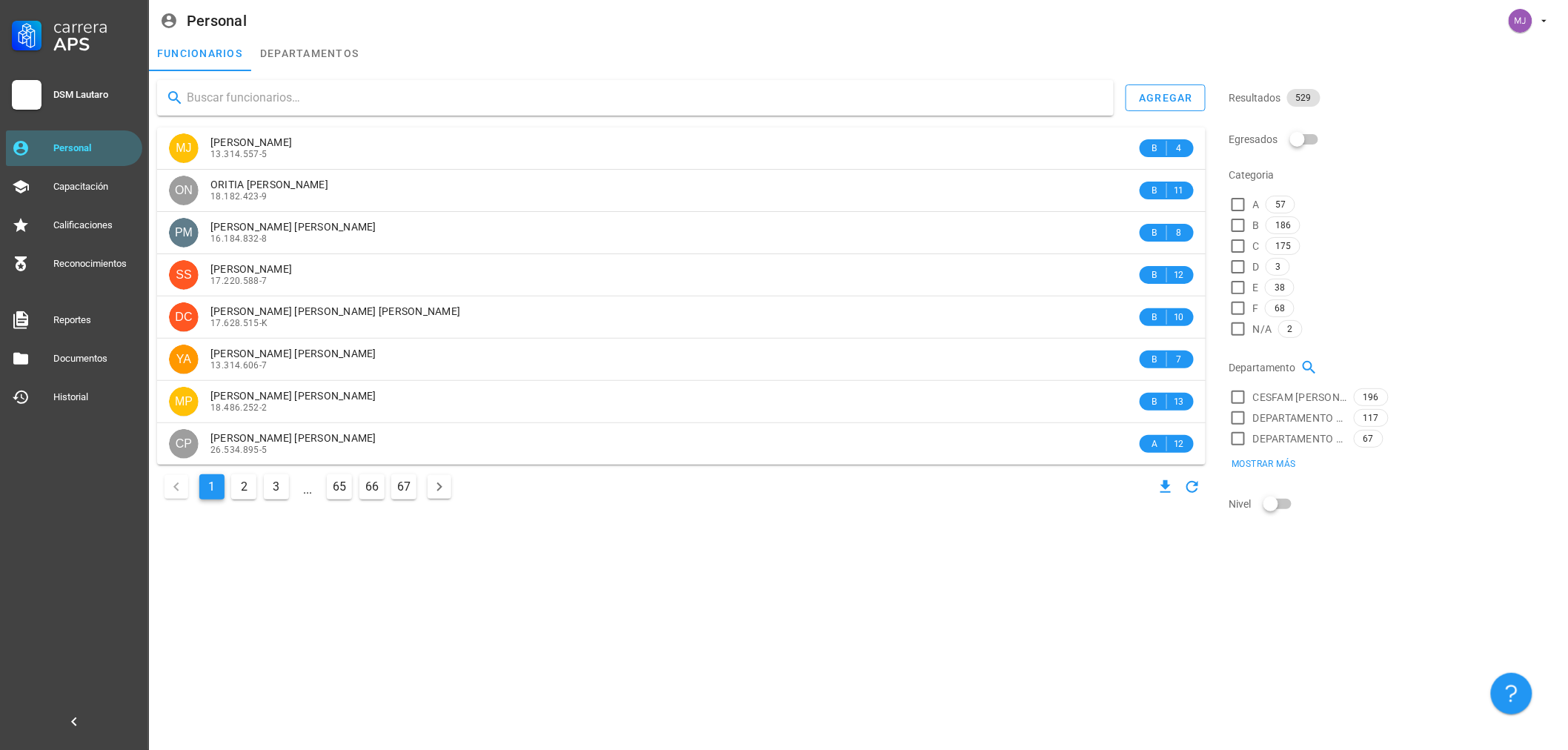
click at [233, 92] on input "text" at bounding box center [644, 98] width 915 height 24
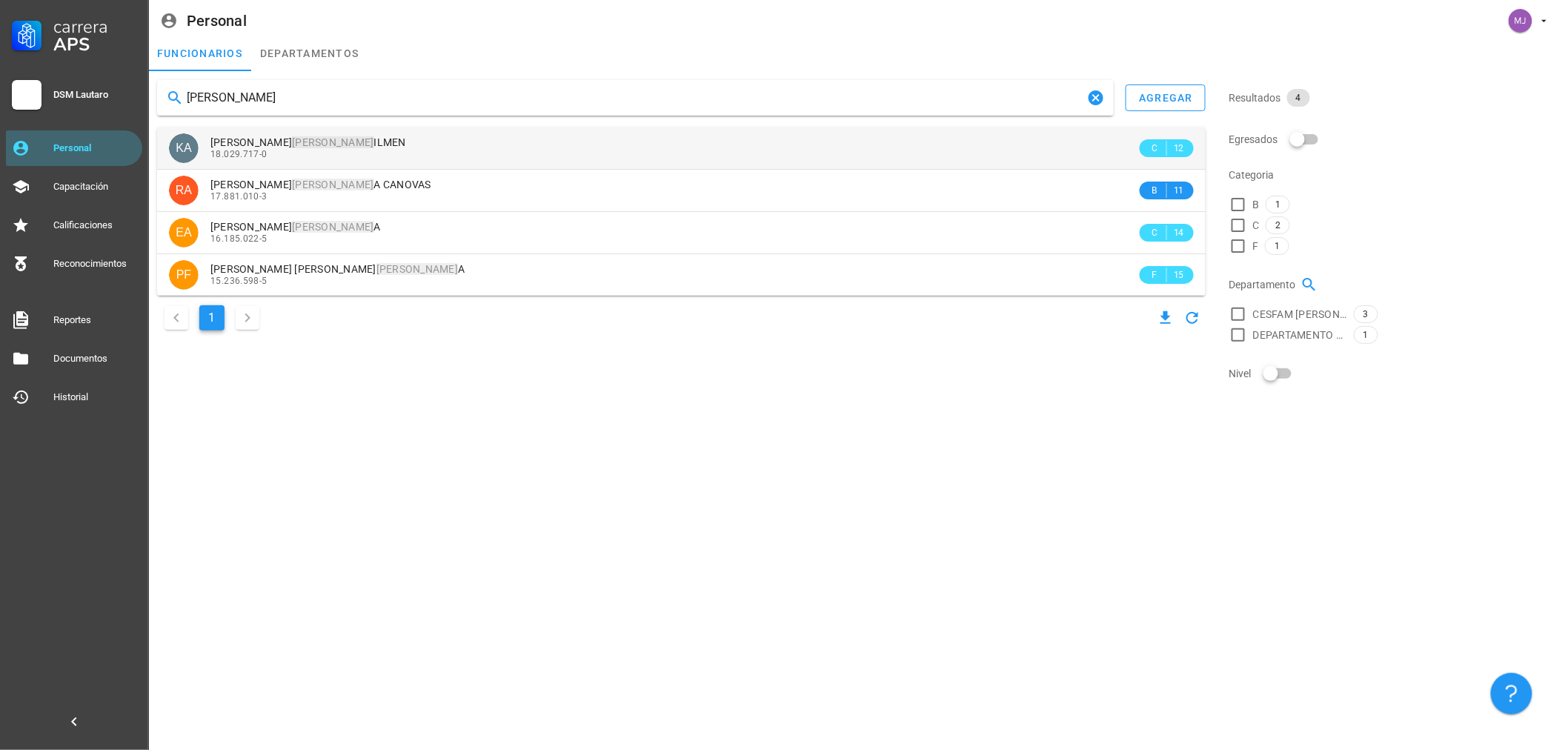
type input "[PERSON_NAME]"
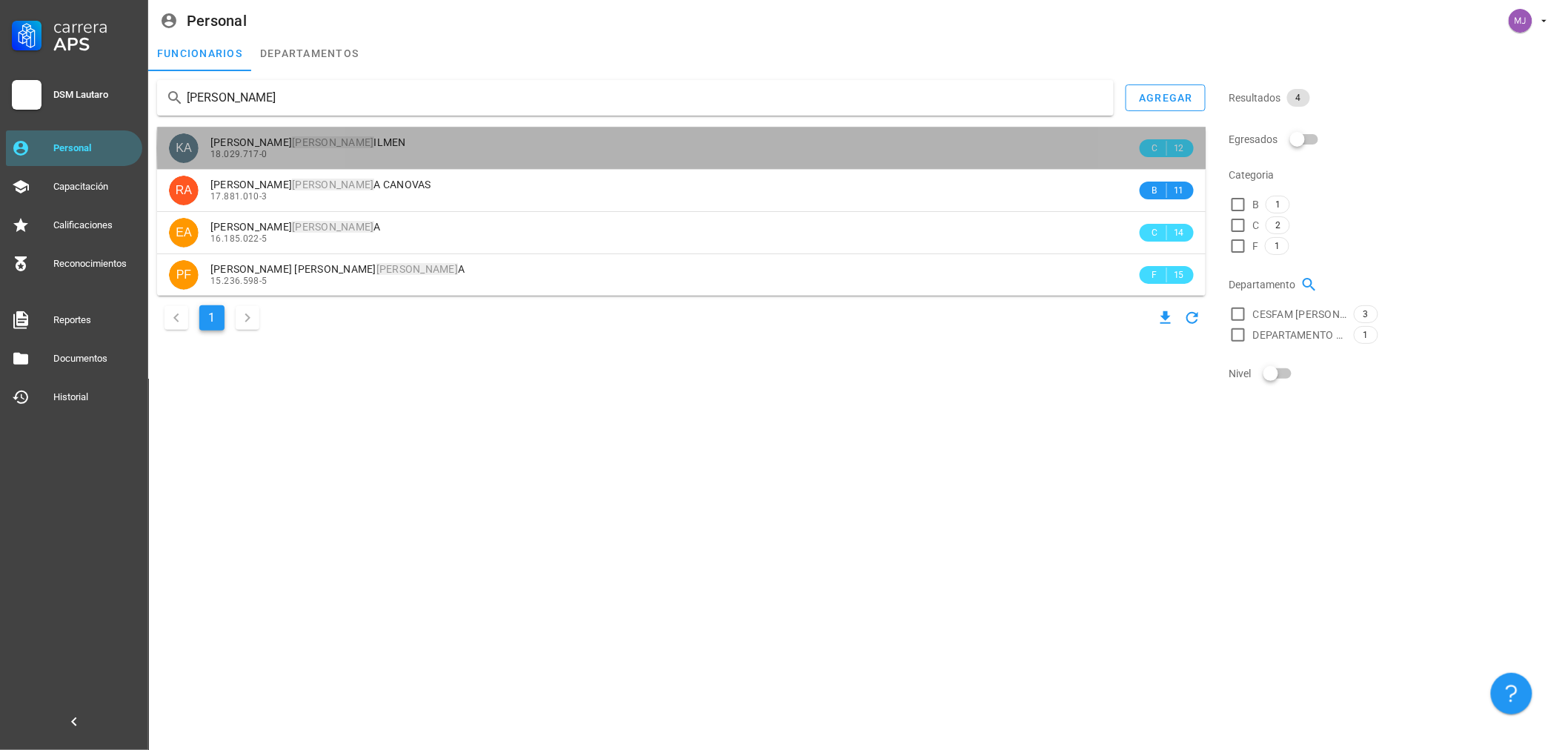
click at [295, 151] on div "18.029.717-0" at bounding box center [674, 154] width 926 height 10
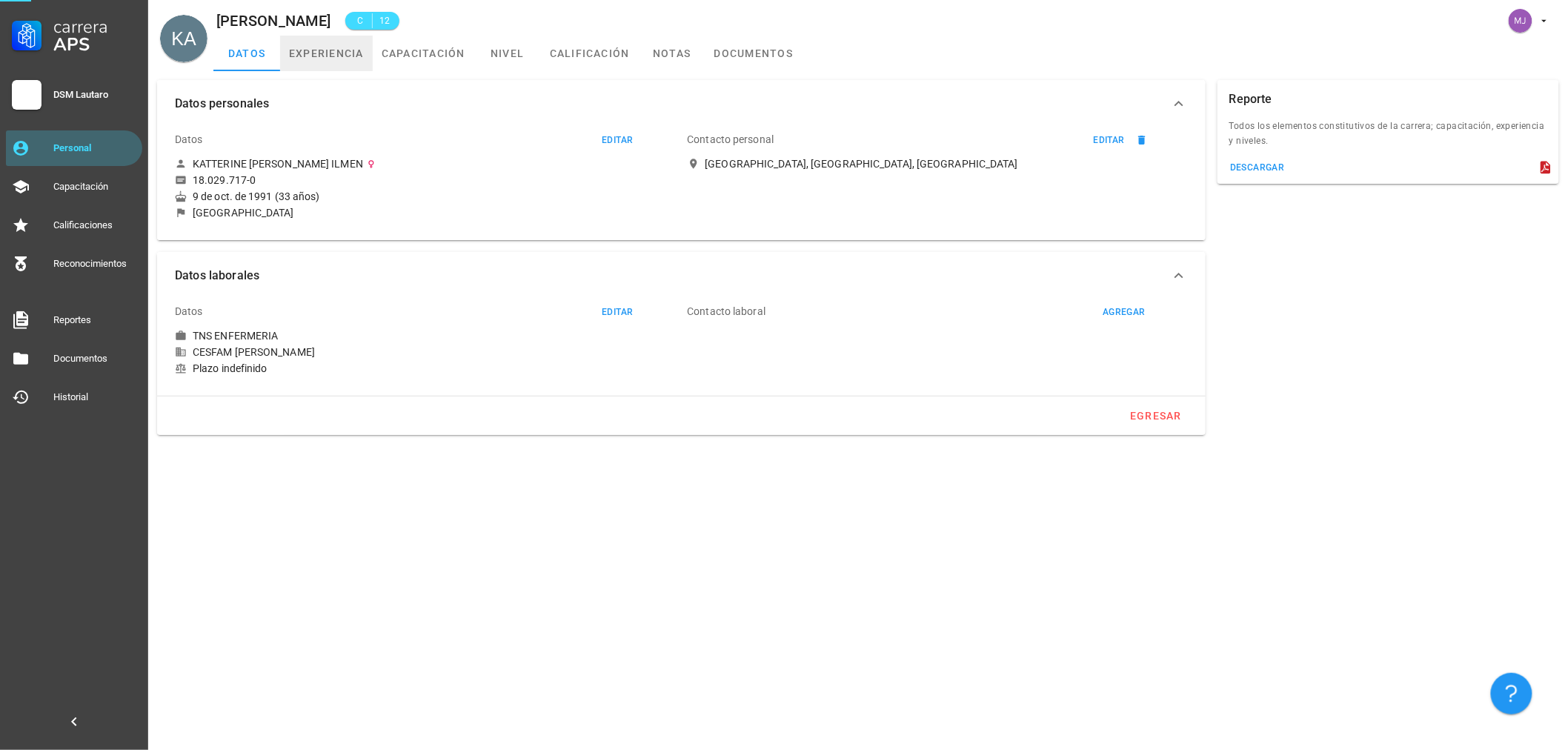
click at [356, 53] on link "experiencia" at bounding box center [326, 53] width 92 height 35
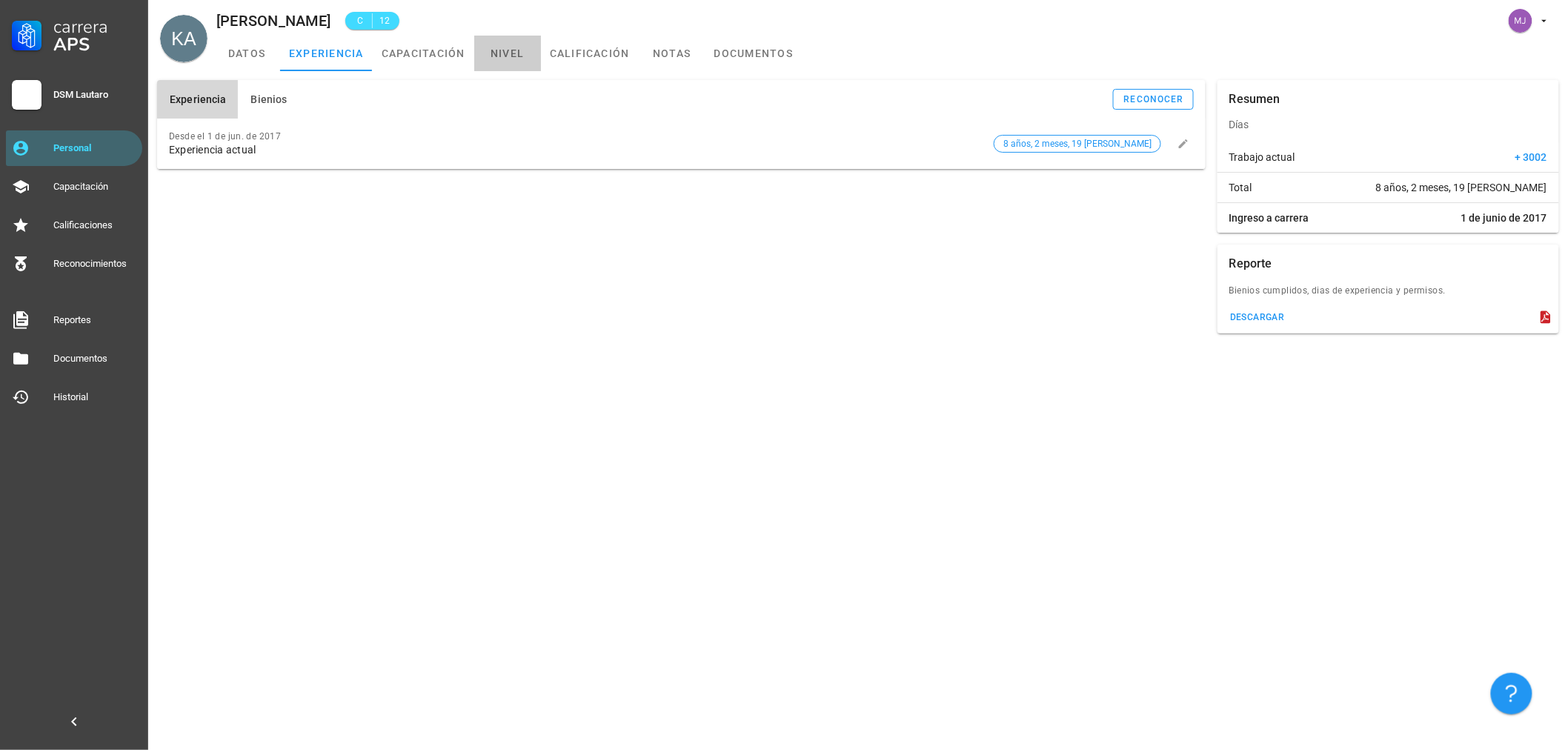
click at [520, 52] on link "nivel" at bounding box center [507, 53] width 67 height 35
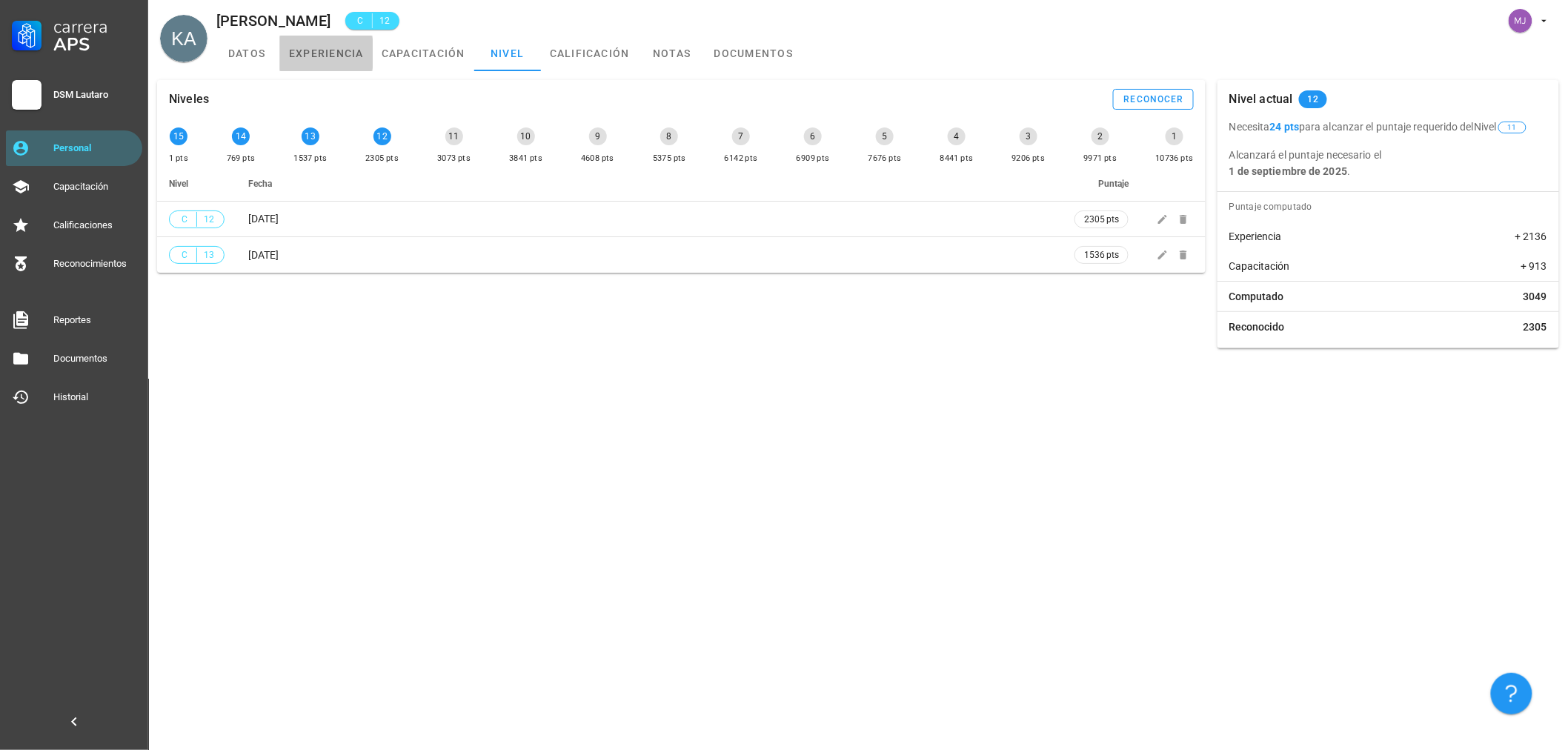
click at [300, 50] on link "experiencia" at bounding box center [326, 53] width 92 height 35
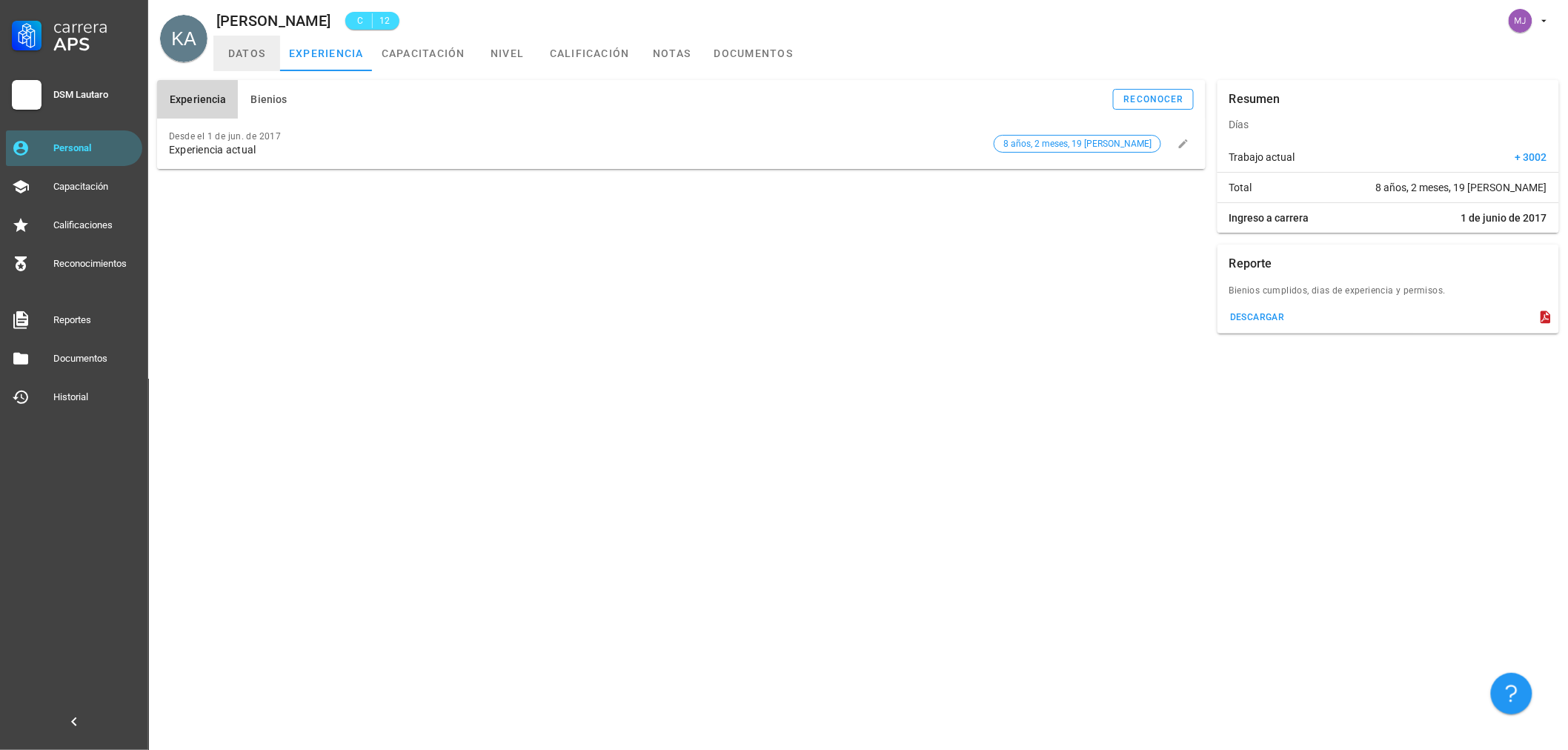
click at [241, 61] on link "datos" at bounding box center [246, 53] width 67 height 35
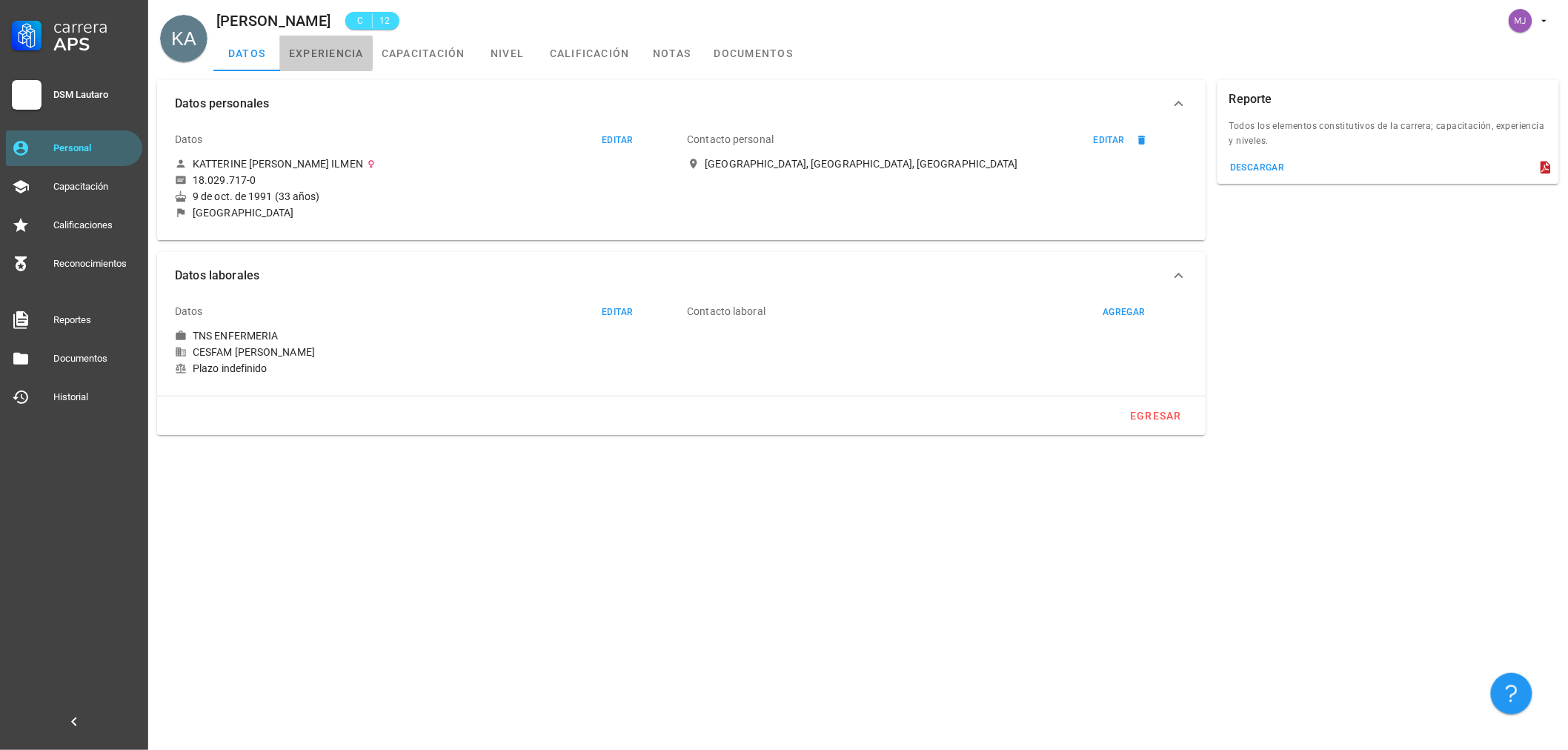
click at [328, 37] on link "experiencia" at bounding box center [326, 53] width 92 height 35
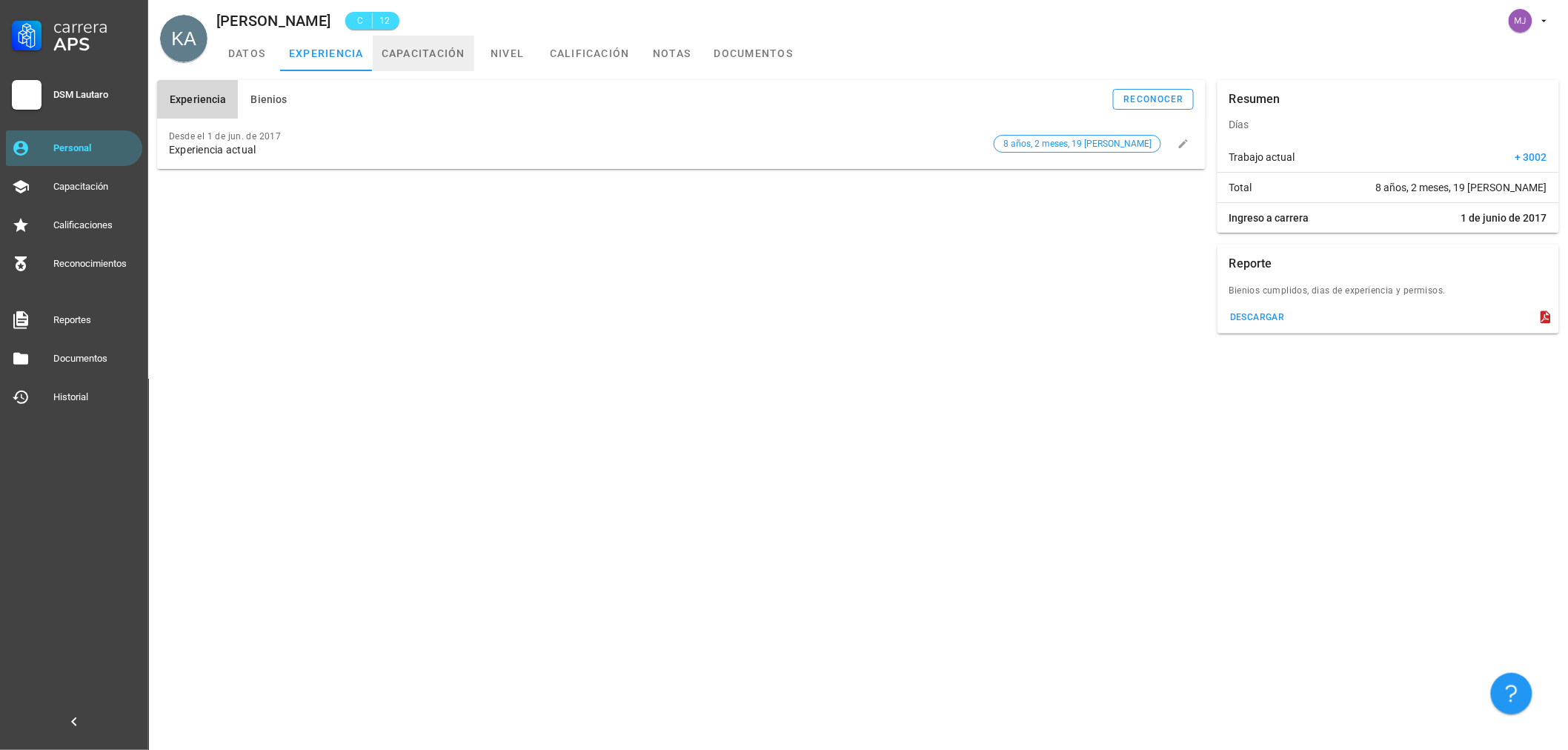
click at [432, 49] on link "capacitación" at bounding box center [424, 53] width 102 height 35
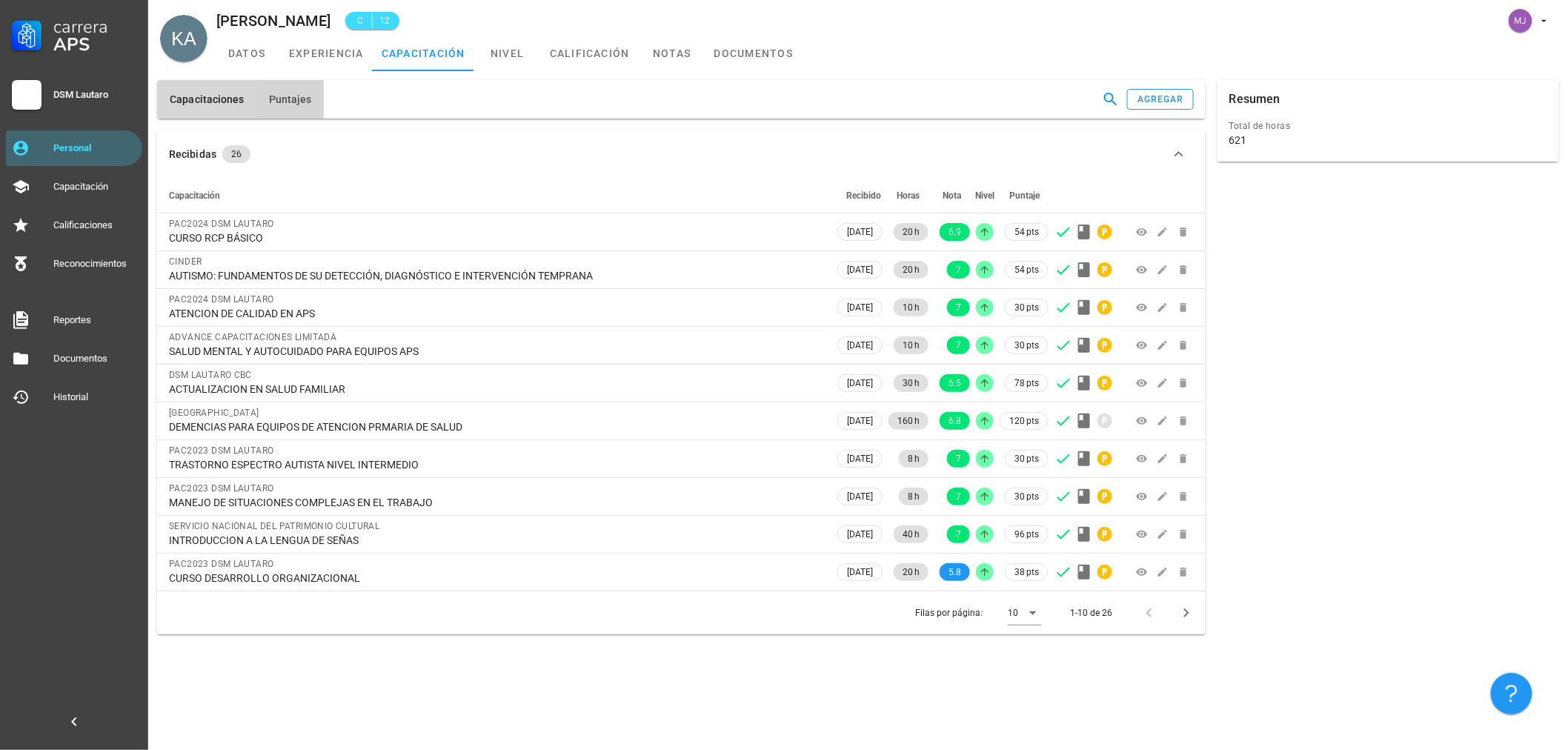
click at [283, 83] on button "Puntajes" at bounding box center [290, 99] width 67 height 38
